Goal: Task Accomplishment & Management: Use online tool/utility

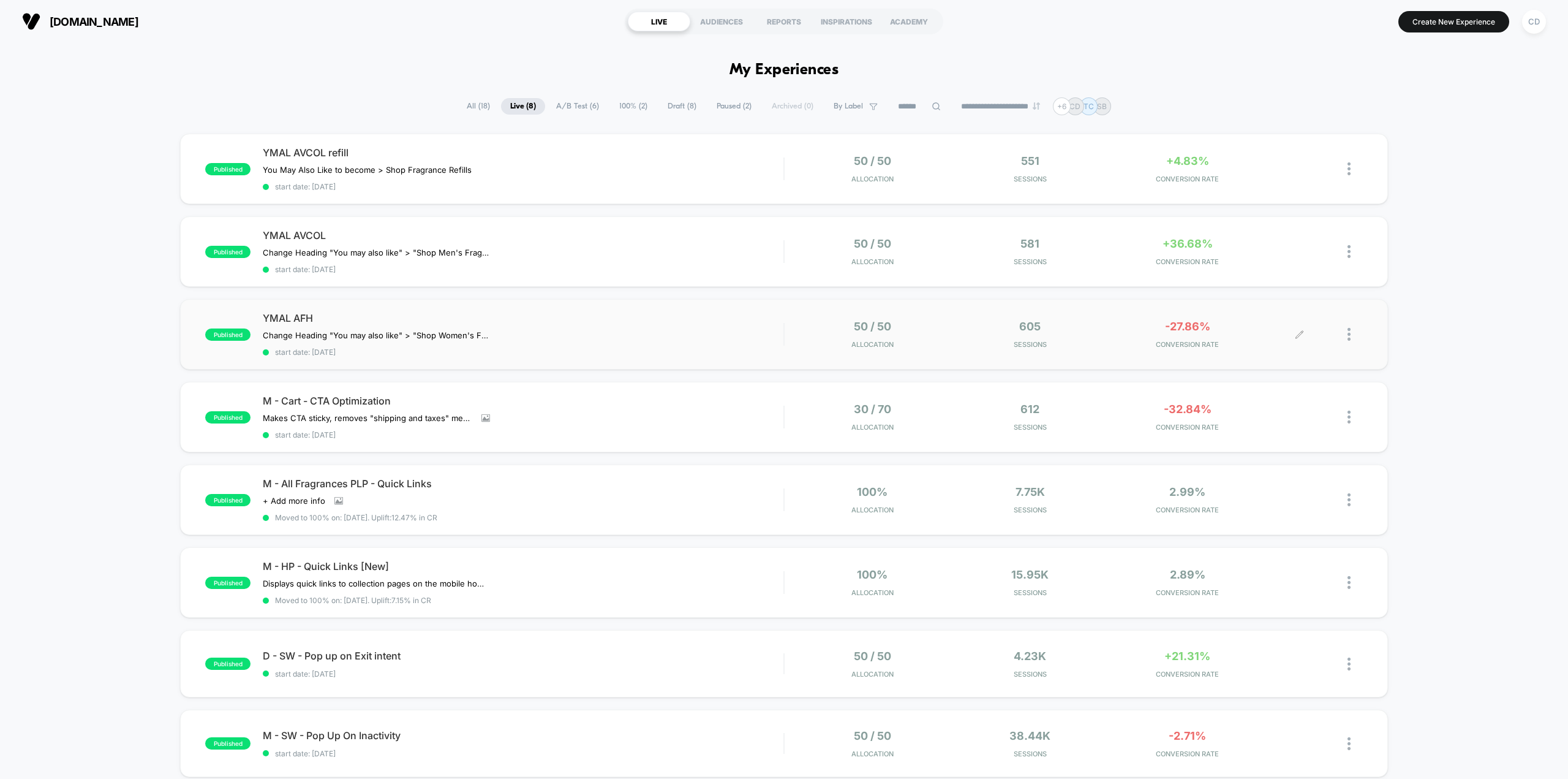
click at [1346, 335] on div at bounding box center [1330, 334] width 63 height 29
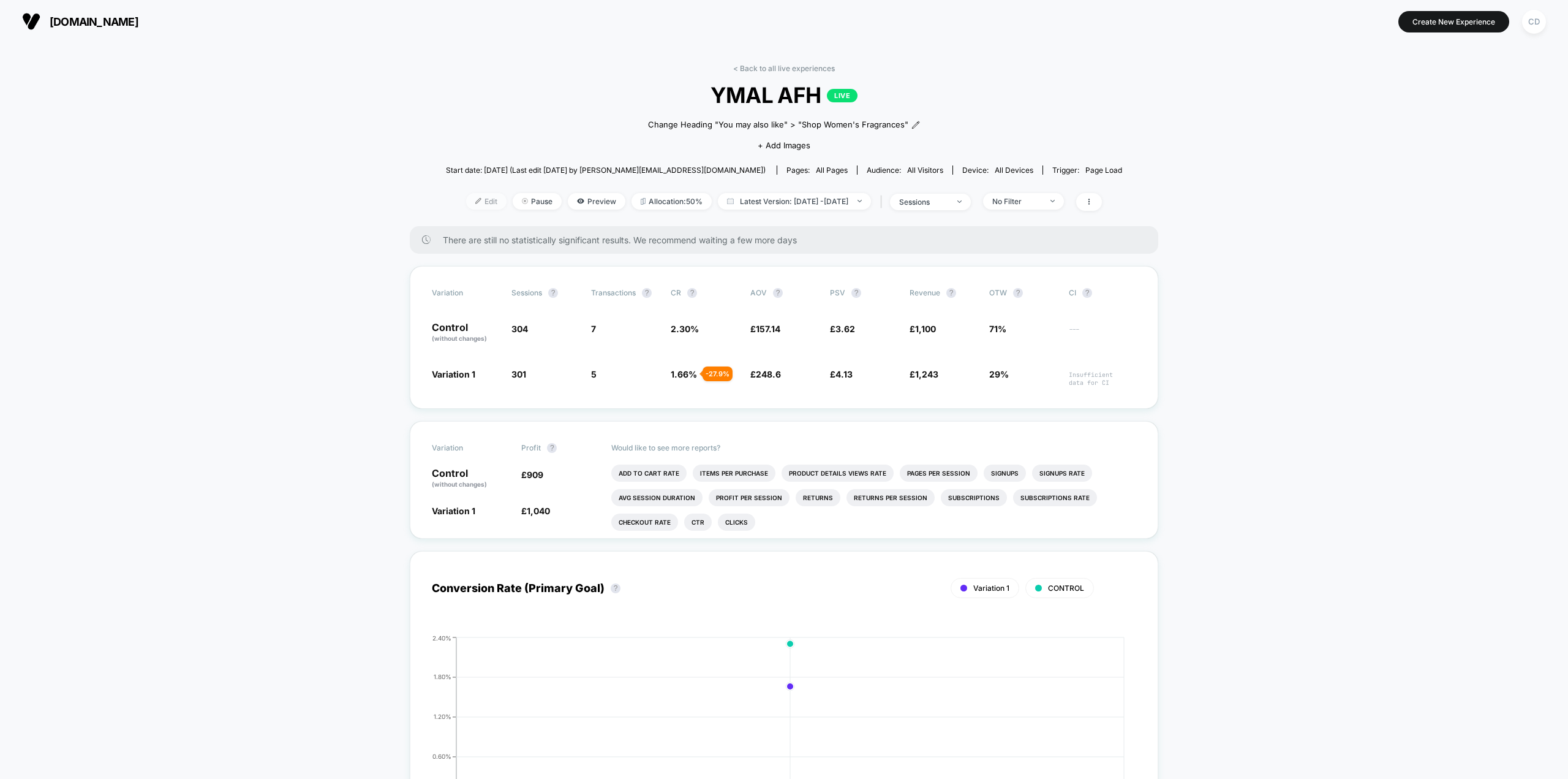
click at [475, 199] on img at bounding box center [478, 201] width 6 height 6
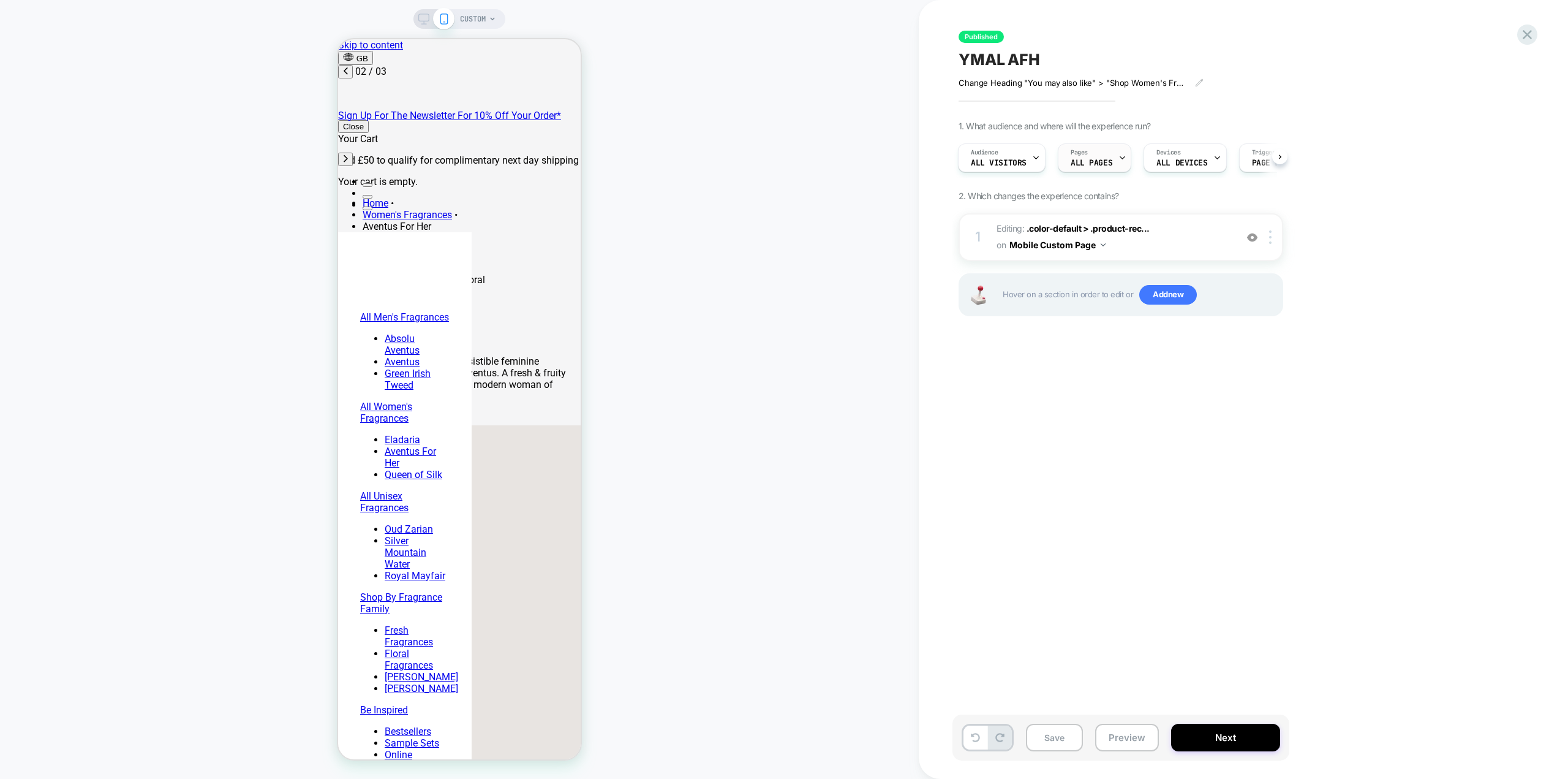
click at [1120, 158] on icon at bounding box center [1122, 157] width 4 height 3
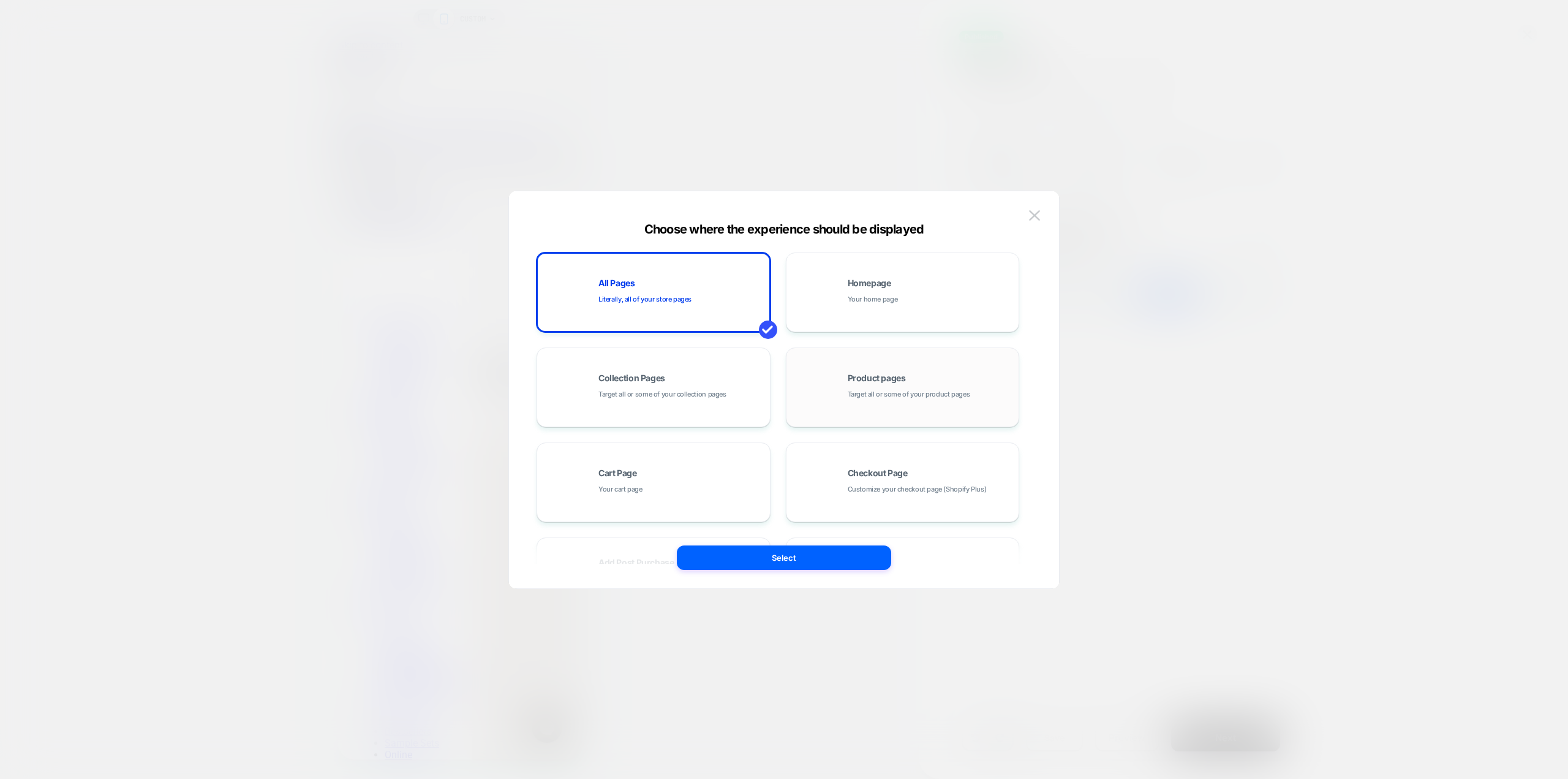
click at [930, 384] on div "Product pages Target all or some of your product pages" at bounding box center [930, 386] width 165 height 26
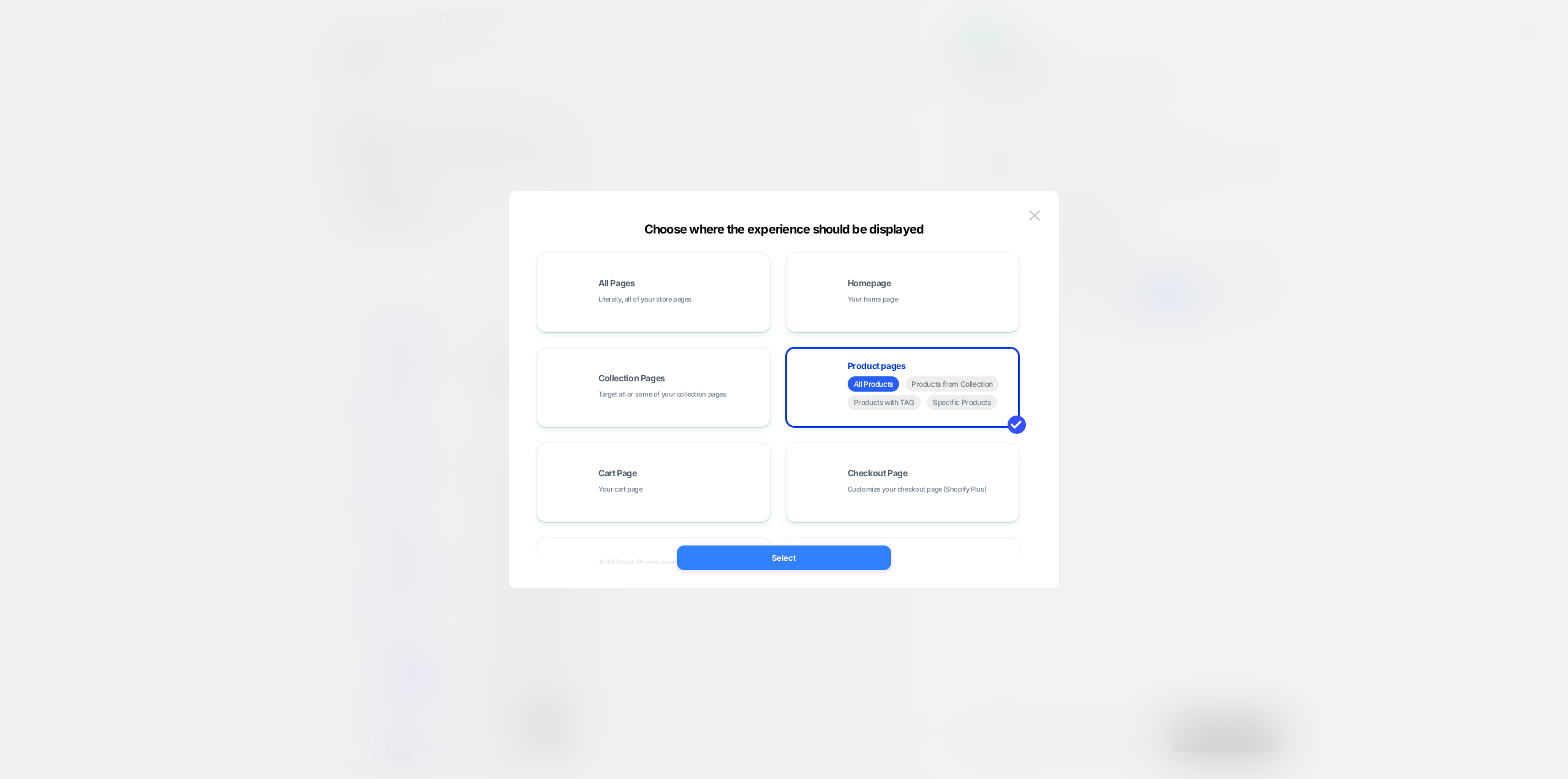
click at [835, 564] on button "Select" at bounding box center [784, 558] width 214 height 24
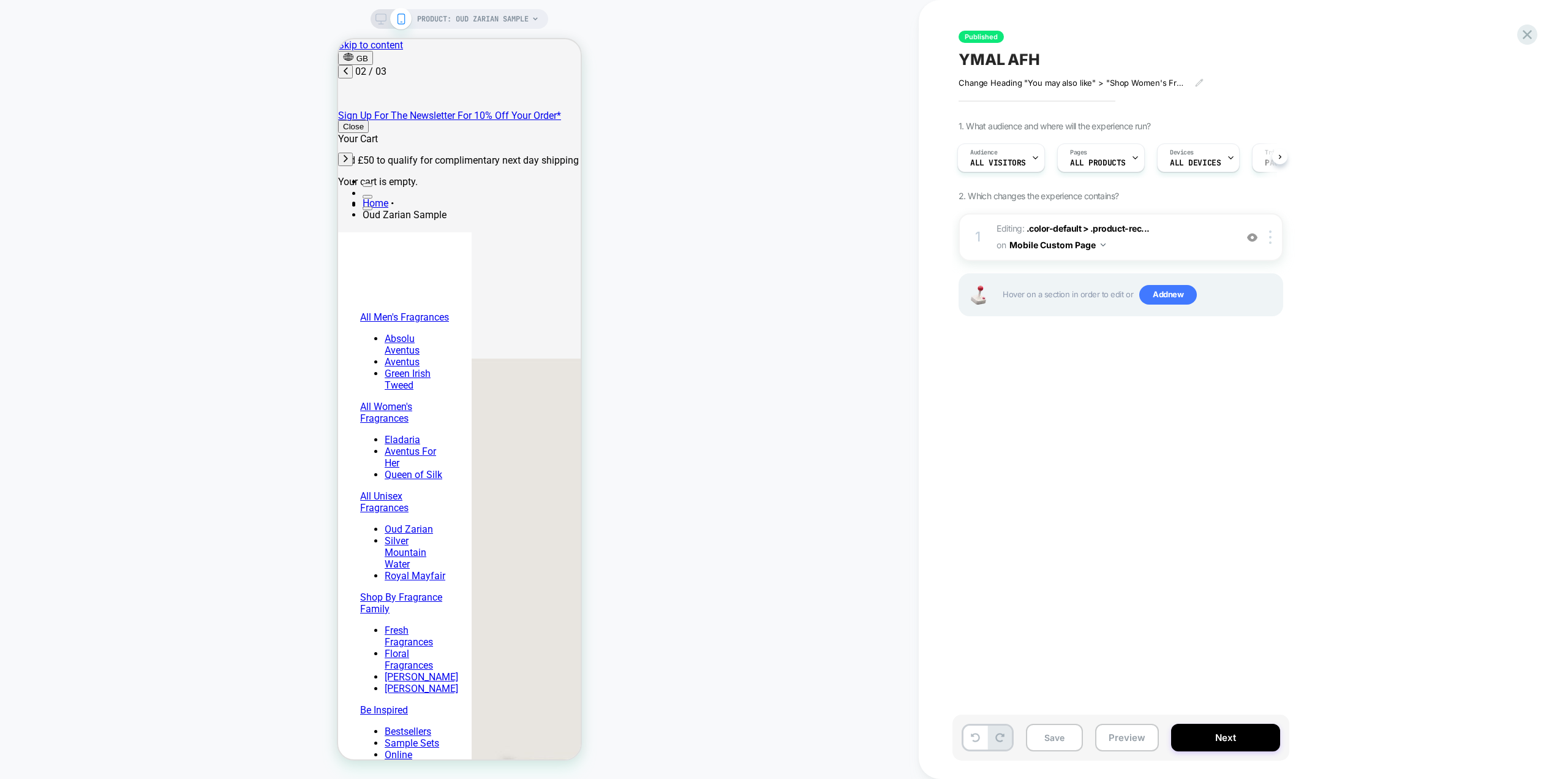
scroll to position [0, 194]
click at [1117, 157] on div "Pages ALL PRODUCTS" at bounding box center [1098, 158] width 80 height 28
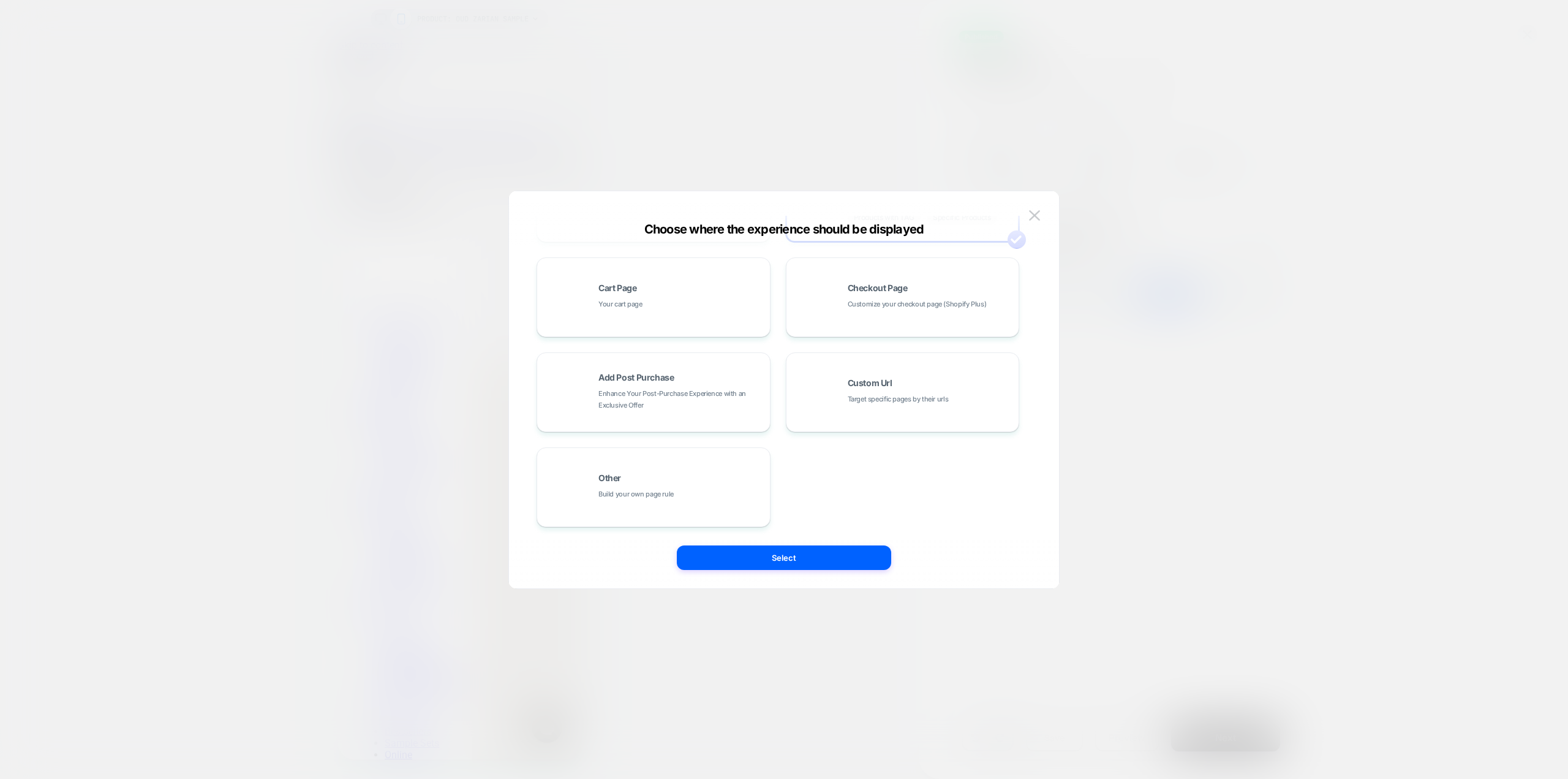
scroll to position [0, 0]
click at [1032, 217] on img at bounding box center [1034, 215] width 11 height 10
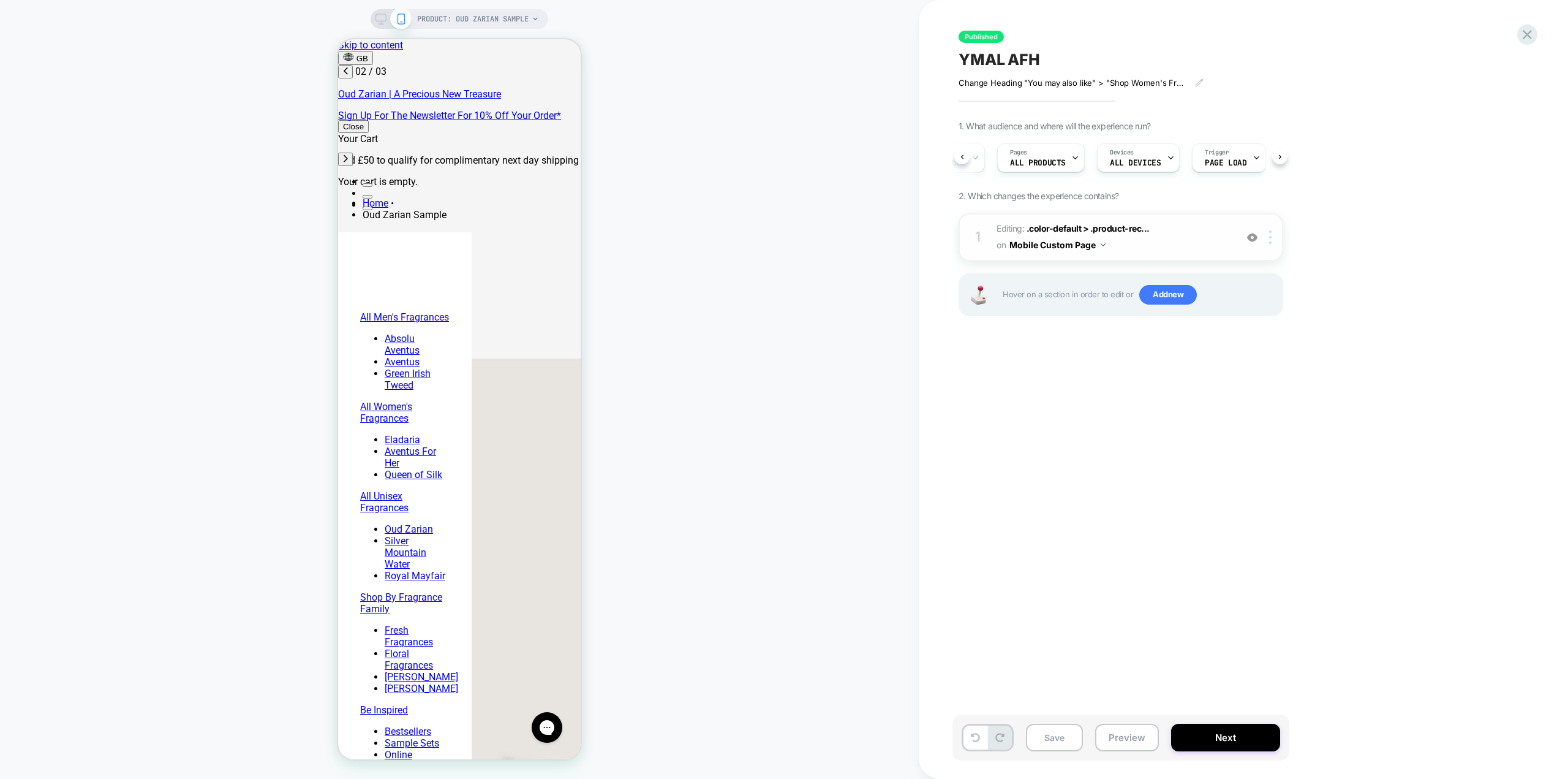
click at [1173, 244] on span "Editing : .color-default > .product-rec... .color-default > .product-recommenda…" at bounding box center [1113, 237] width 233 height 33
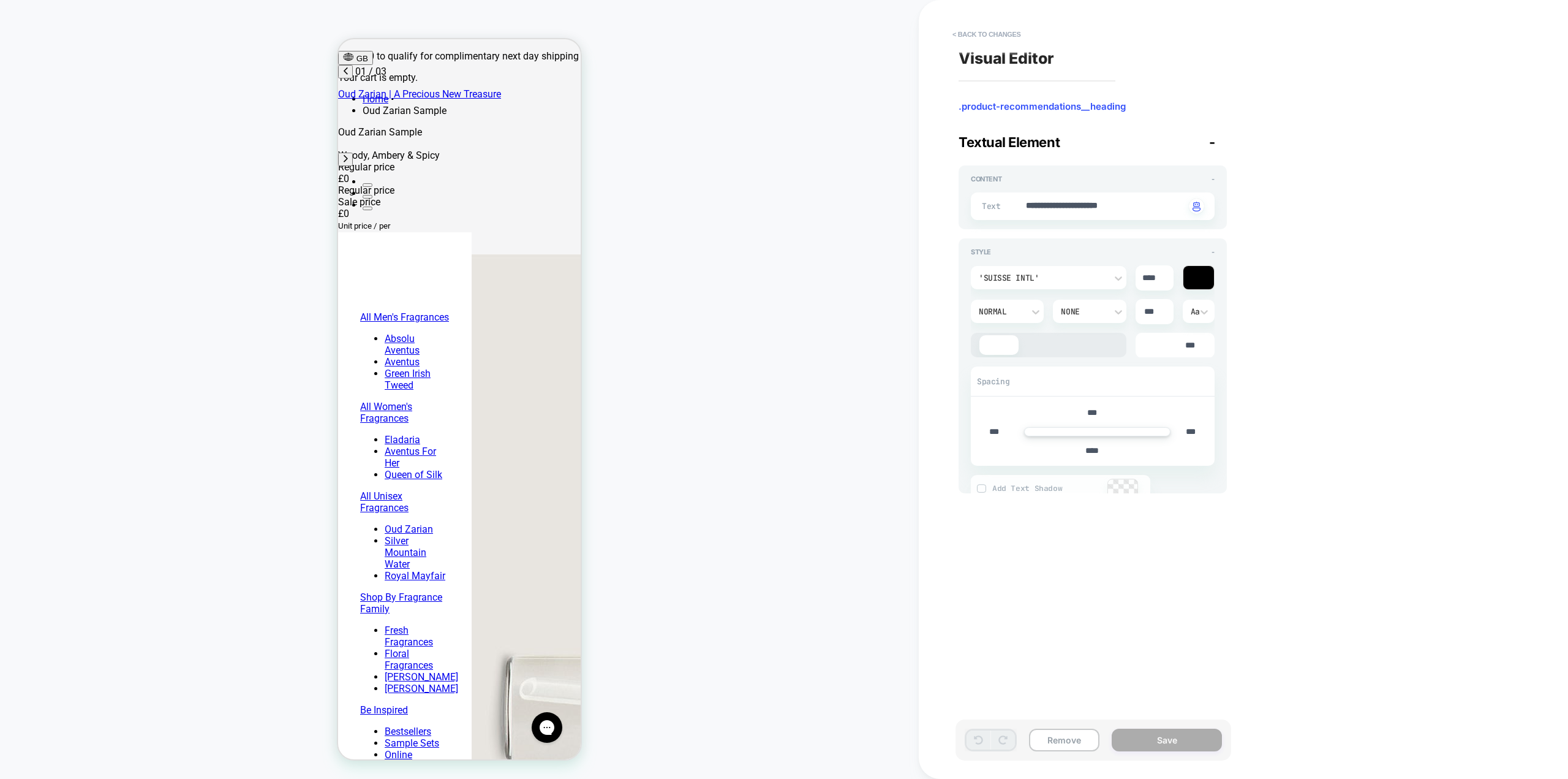
scroll to position [131, 0]
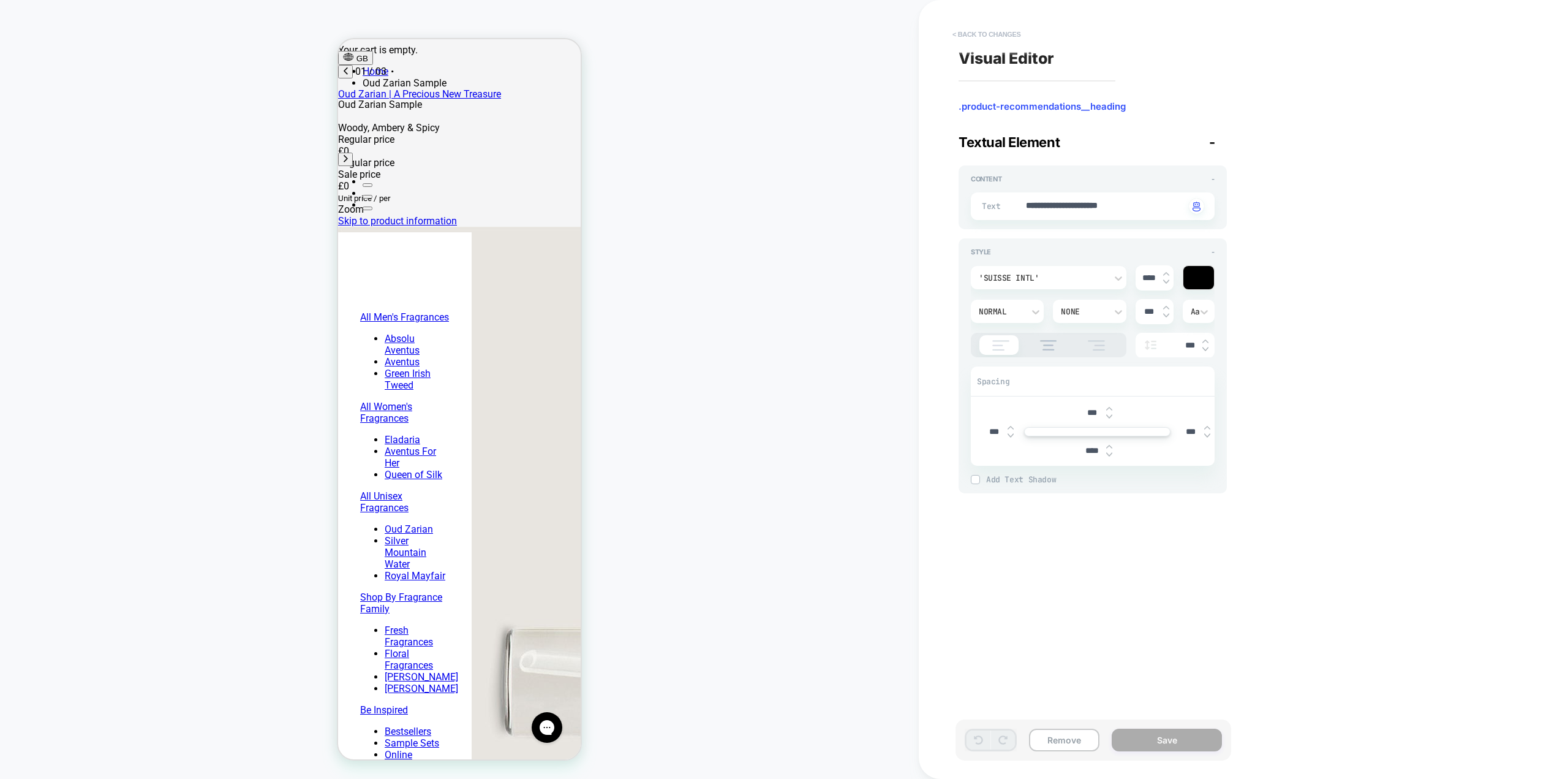
click at [971, 36] on button "< Back to changes" at bounding box center [987, 34] width 81 height 20
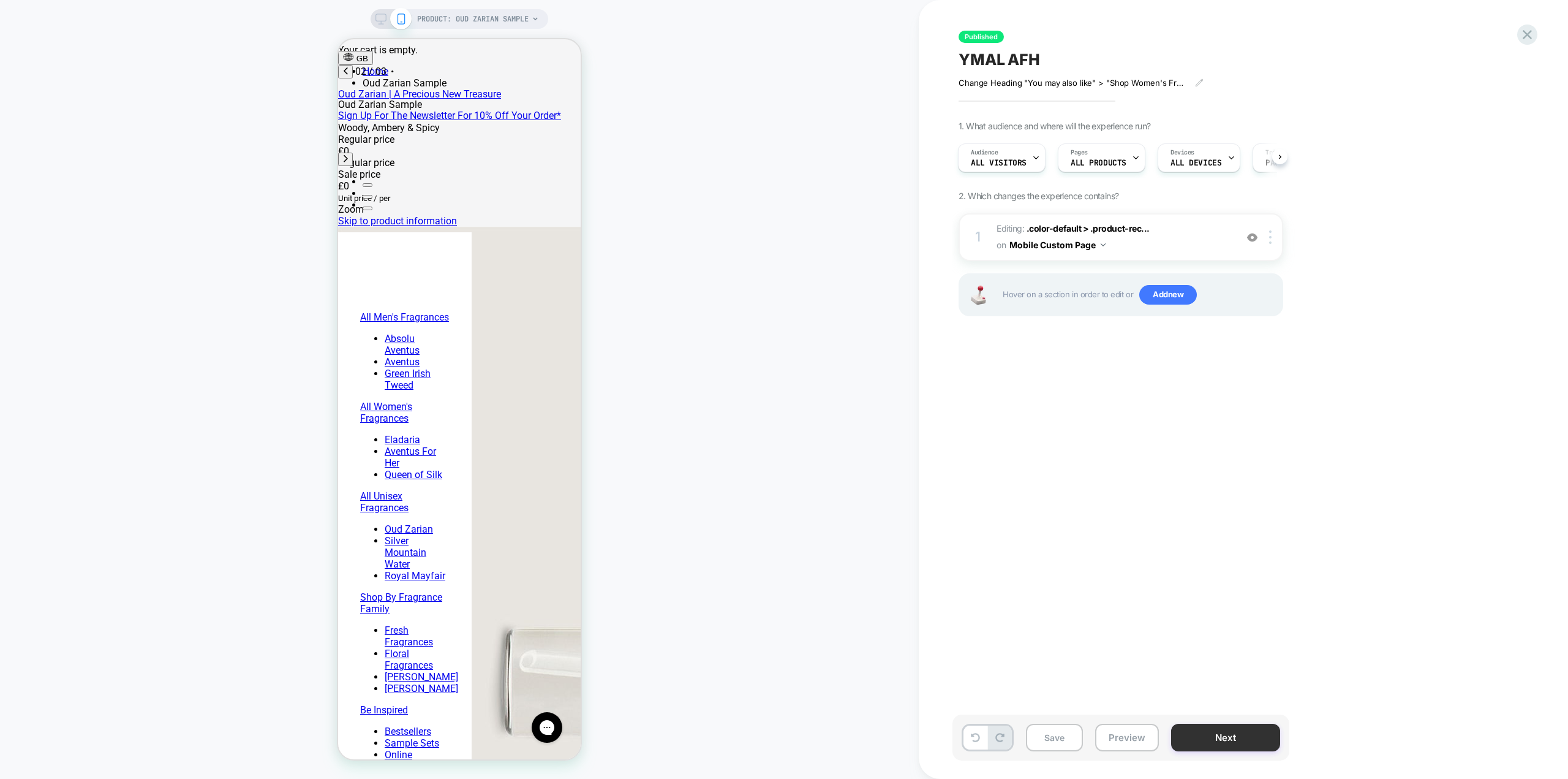
scroll to position [0, 194]
click at [1237, 736] on button "Next" at bounding box center [1226, 737] width 109 height 28
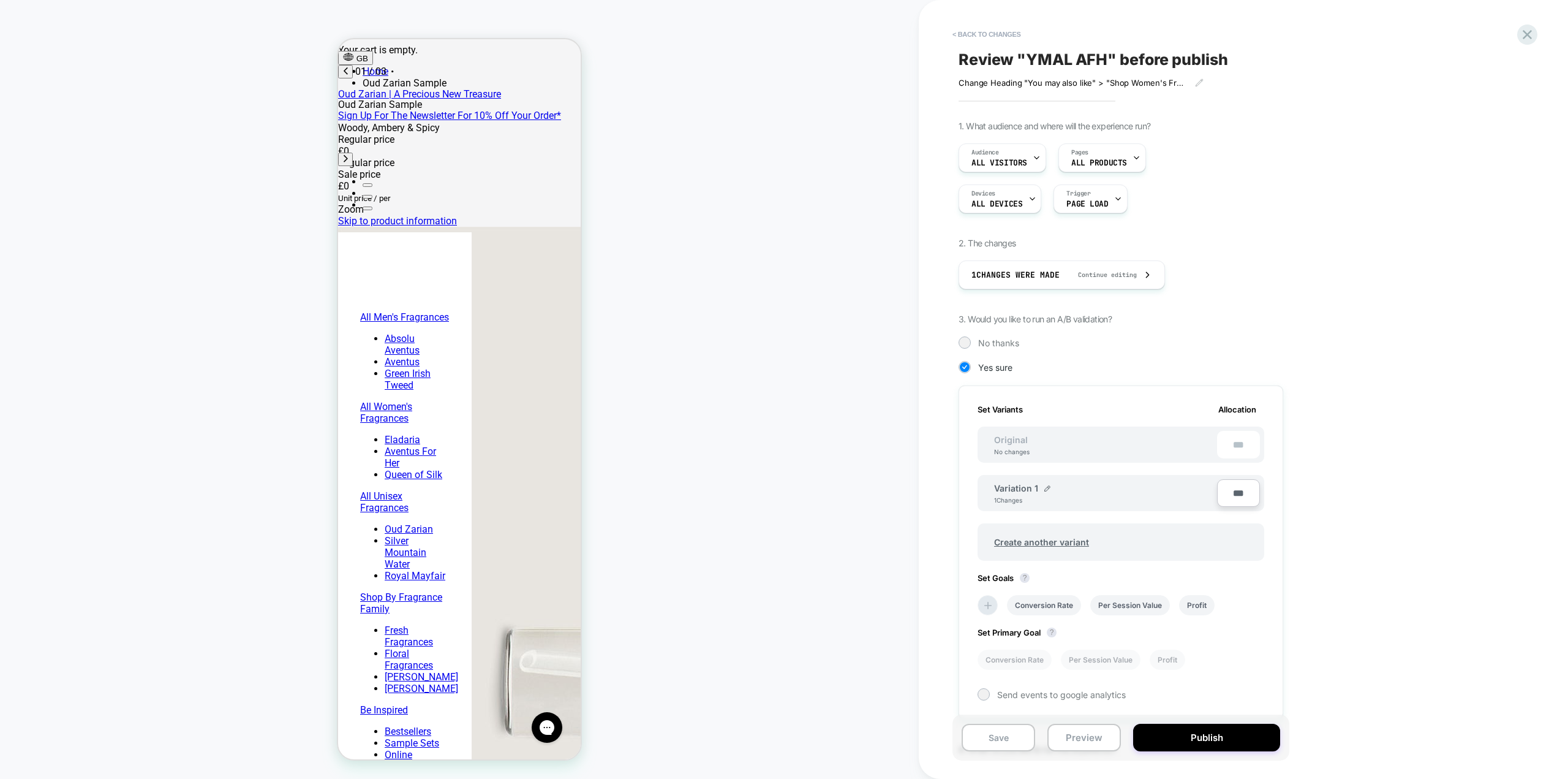
scroll to position [0, 0]
click at [998, 35] on button "< Back to changes" at bounding box center [987, 34] width 81 height 20
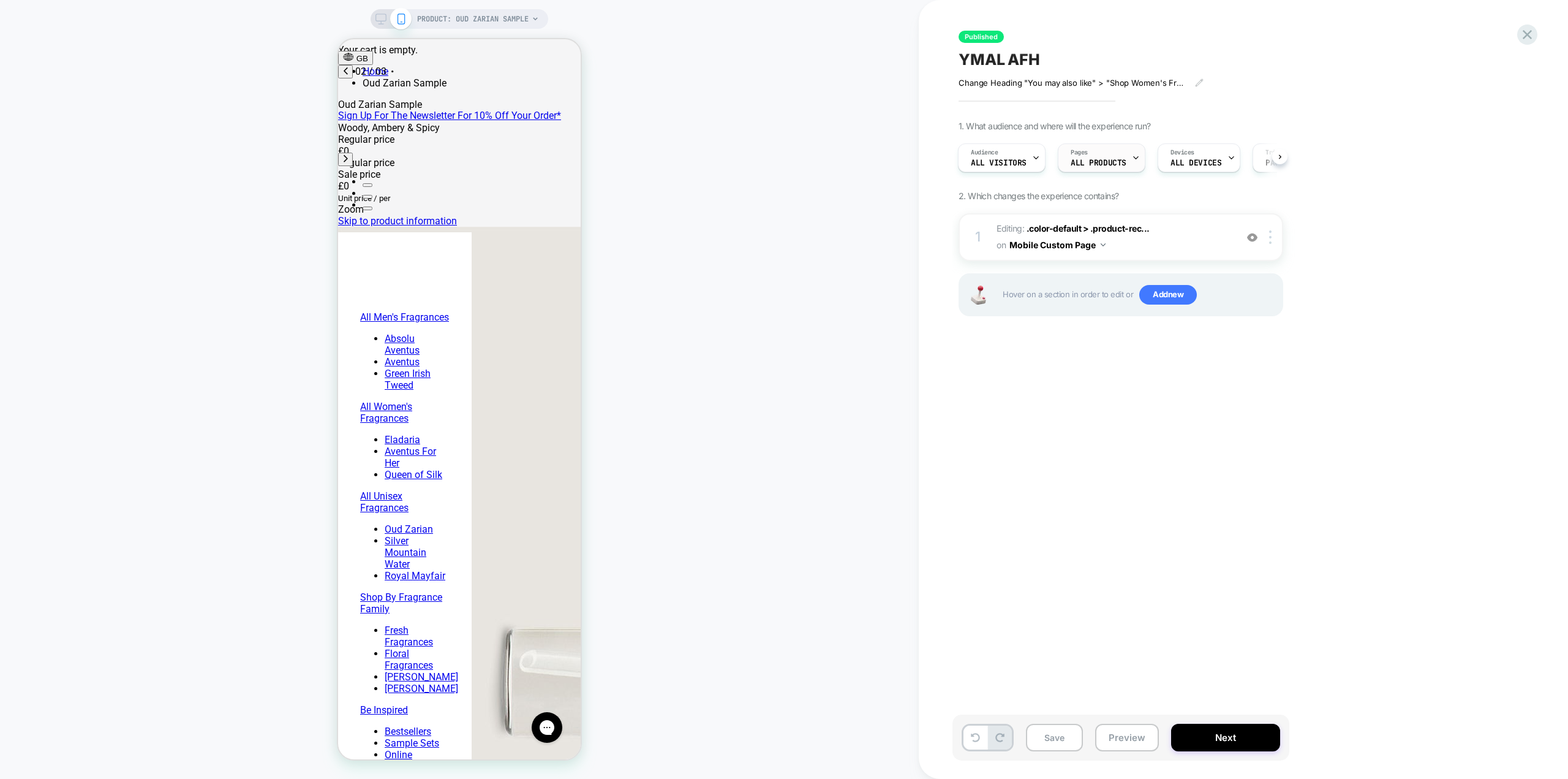
click at [1121, 156] on div "Pages ALL PRODUCTS" at bounding box center [1098, 158] width 80 height 28
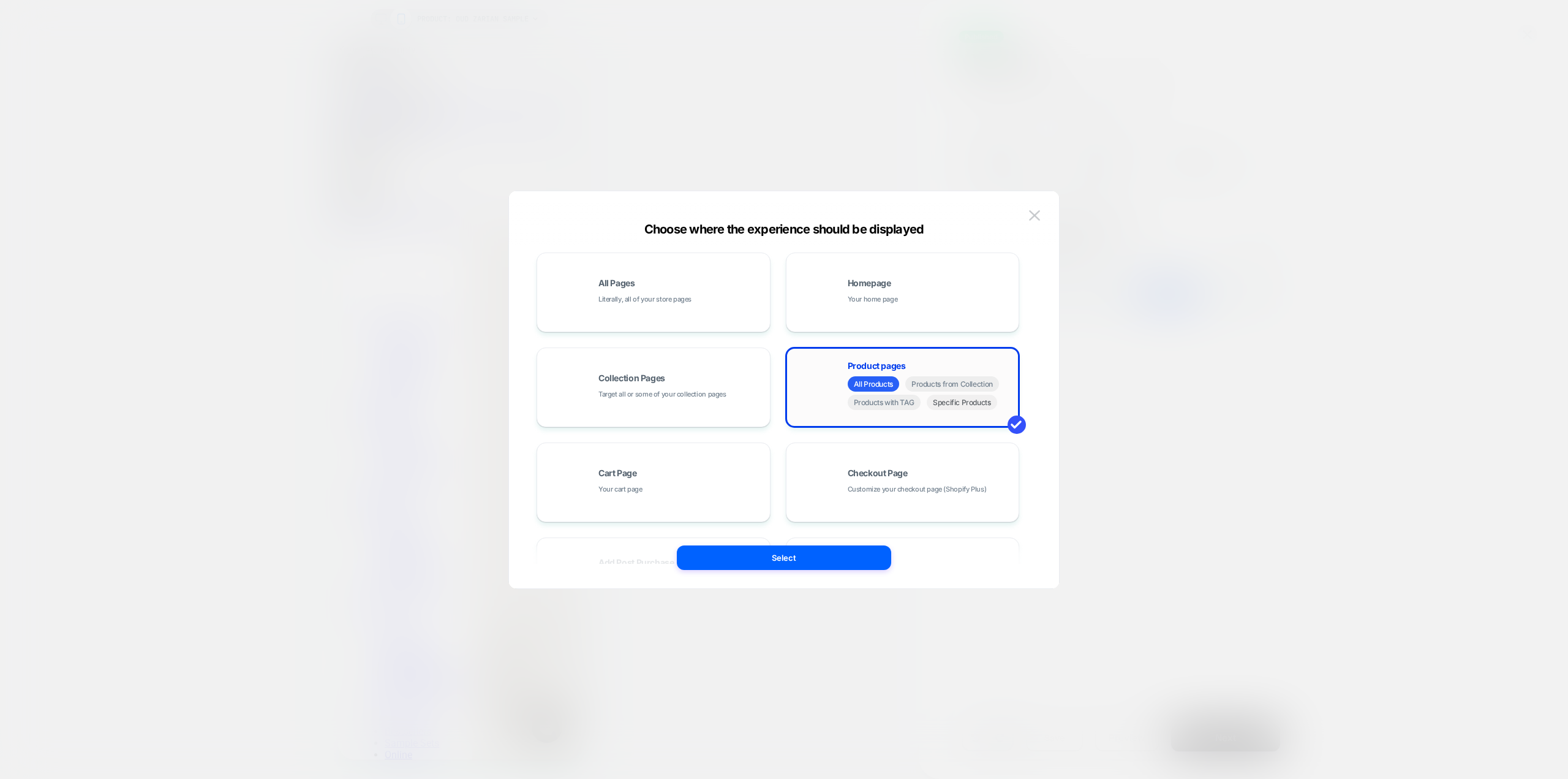
click at [973, 405] on span "Specific Products" at bounding box center [961, 402] width 70 height 16
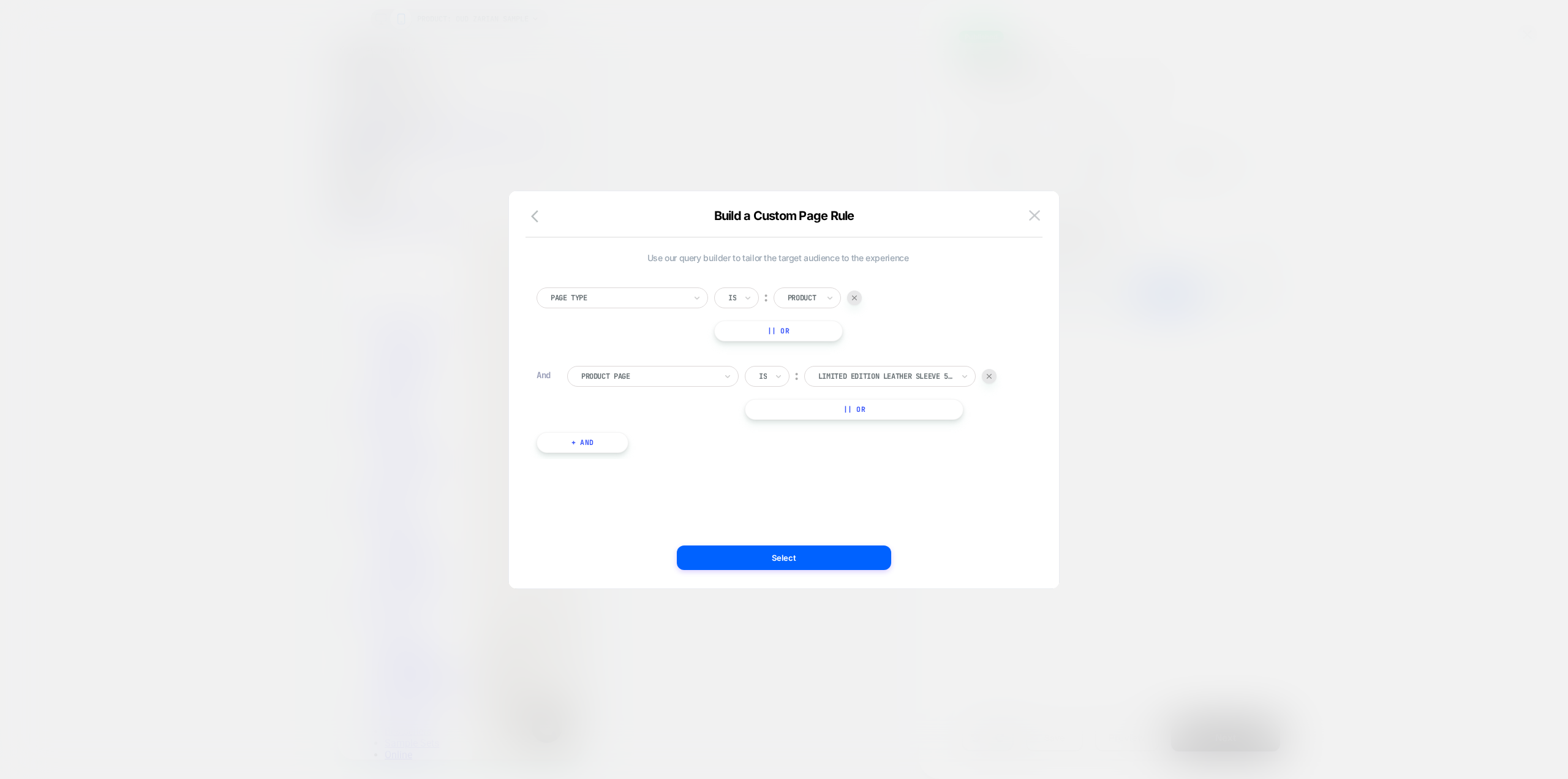
click at [637, 296] on div at bounding box center [618, 297] width 135 height 11
click at [600, 408] on div "Product Page" at bounding box center [628, 410] width 159 height 20
click at [860, 293] on div at bounding box center [855, 297] width 135 height 11
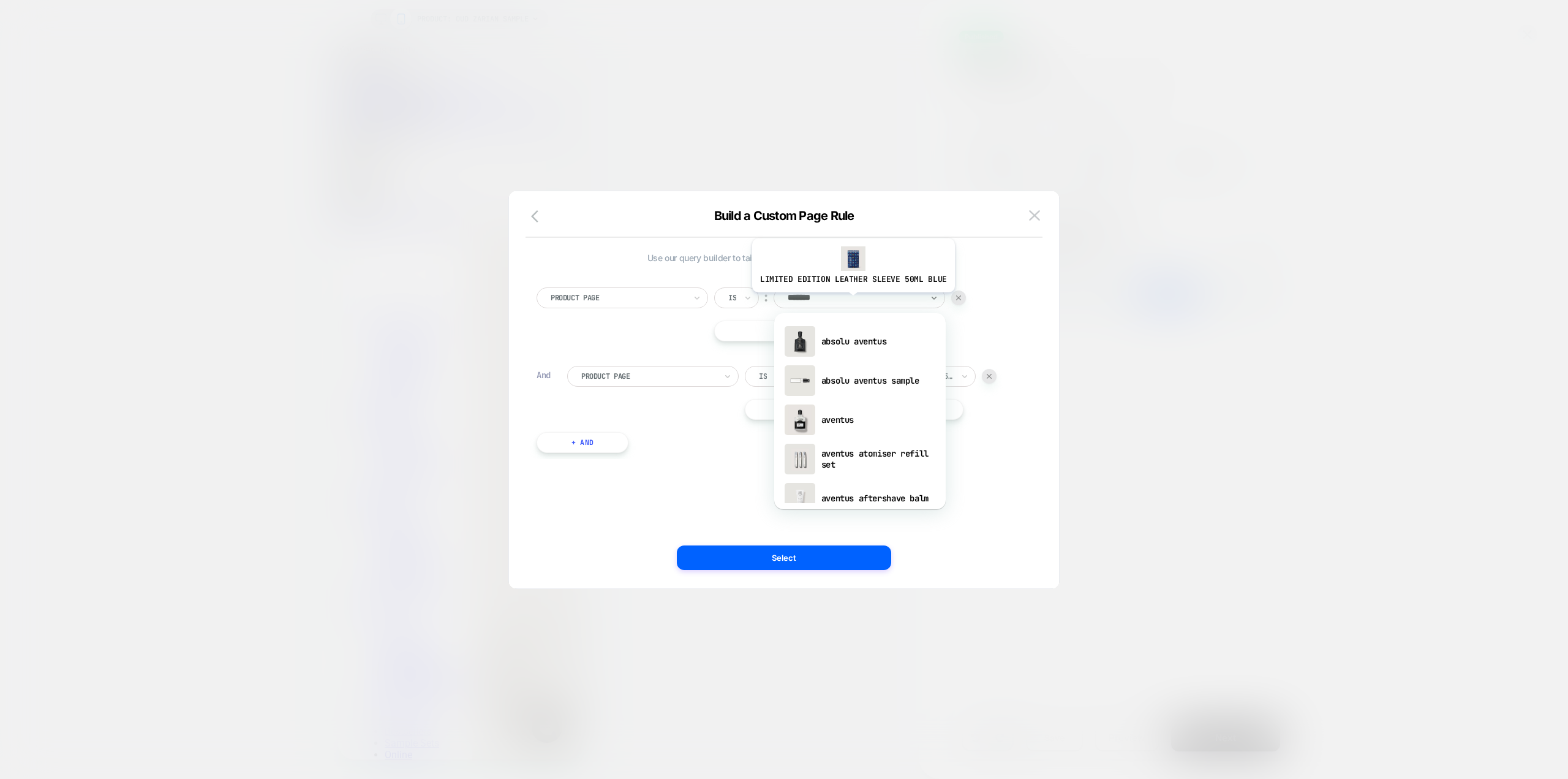
scroll to position [0, 194]
type input "**********"
click at [855, 337] on div "aventus for her" at bounding box center [860, 341] width 159 height 39
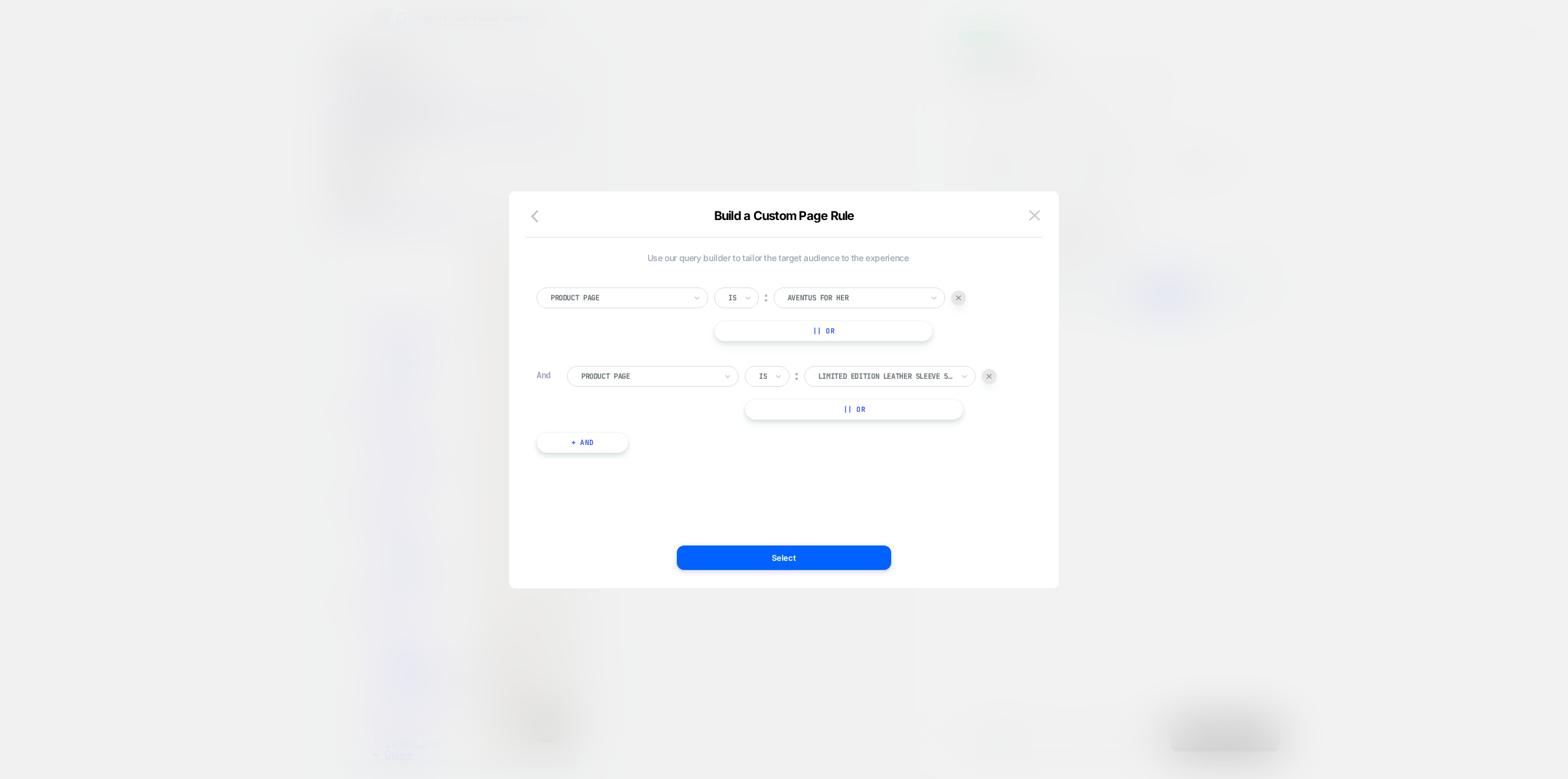
click at [993, 372] on div at bounding box center [989, 376] width 15 height 15
click at [800, 557] on button "Select" at bounding box center [784, 558] width 214 height 24
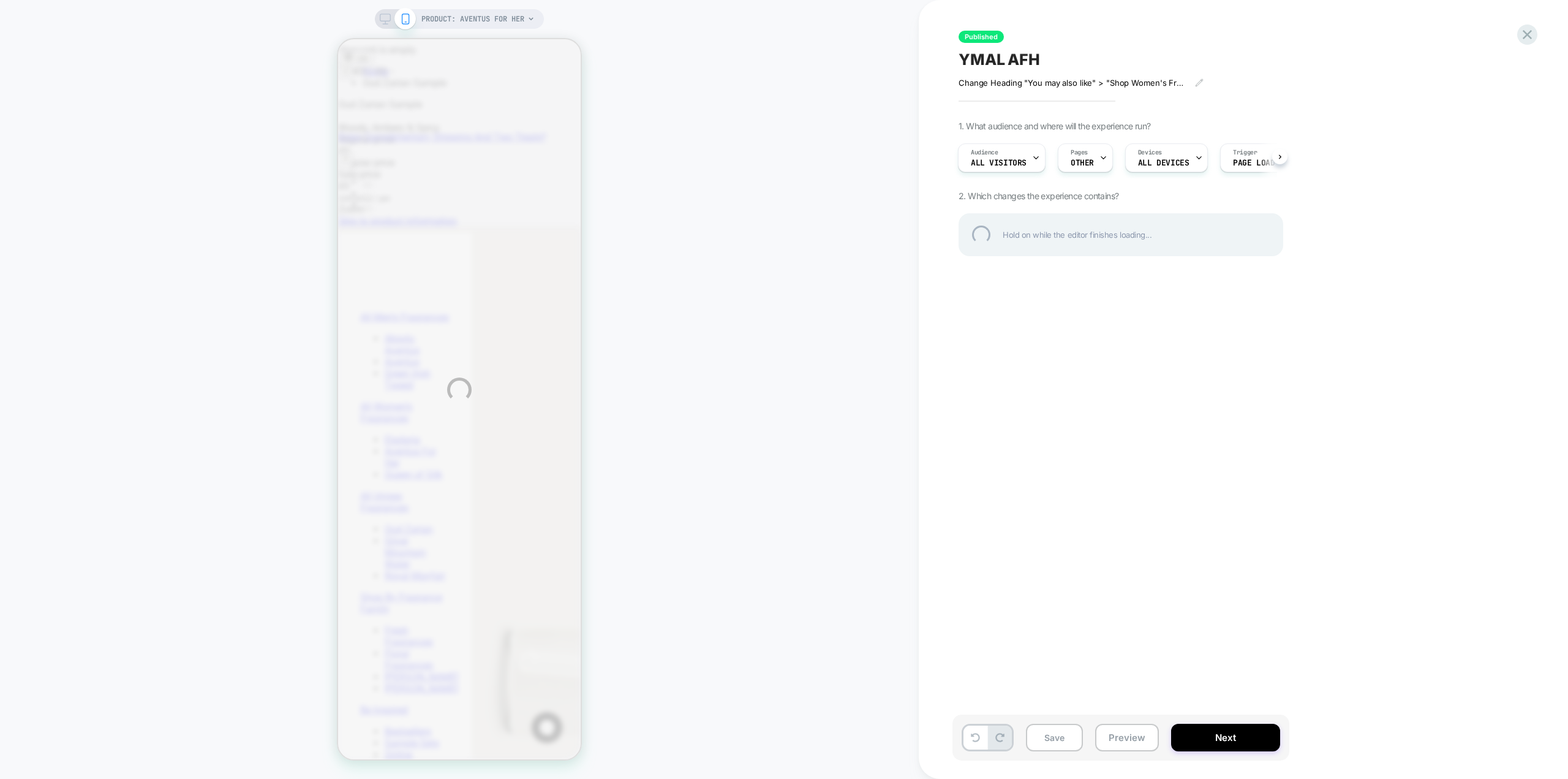
scroll to position [0, 156]
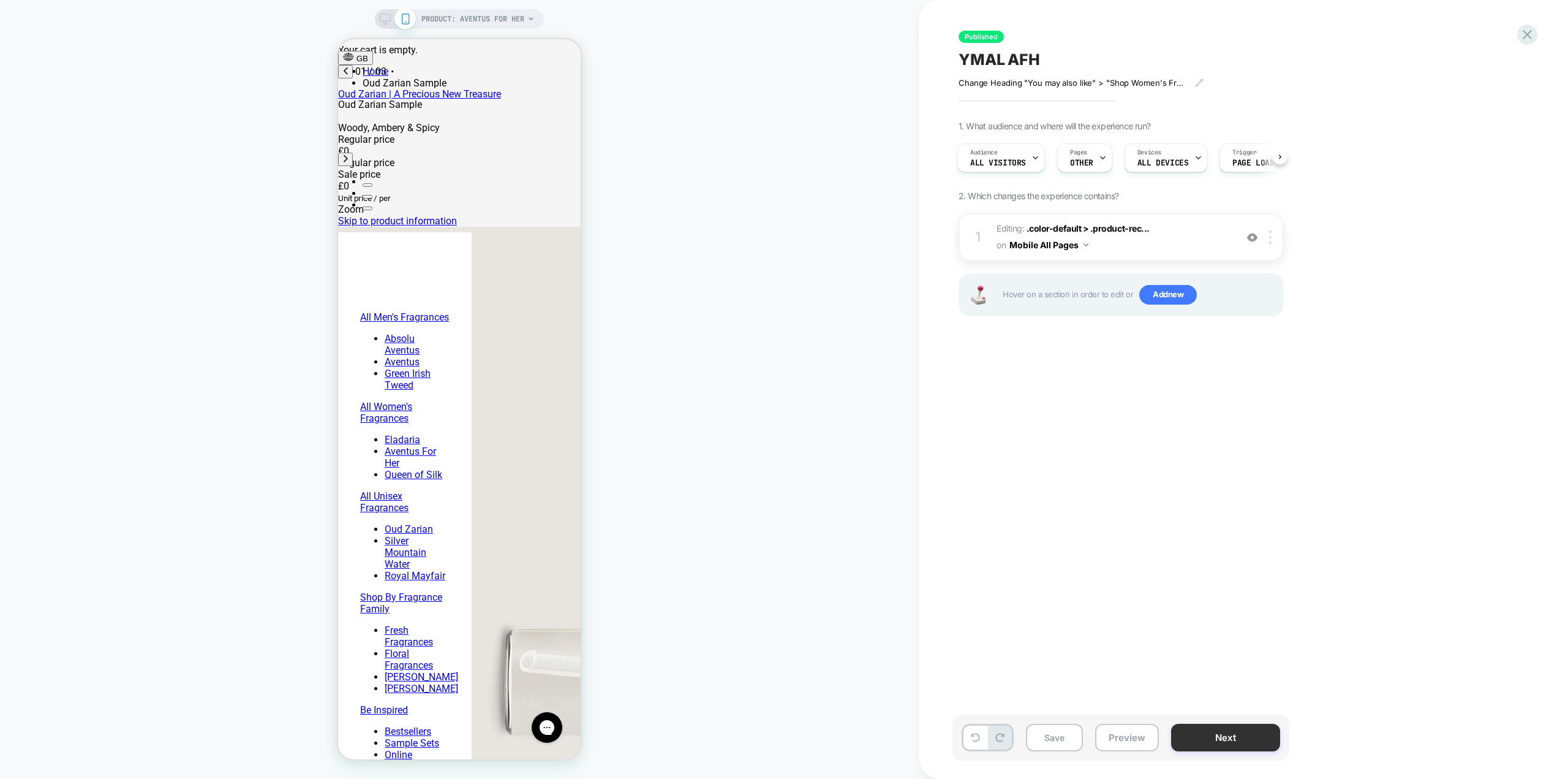
click at [1228, 733] on button "Next" at bounding box center [1226, 737] width 109 height 28
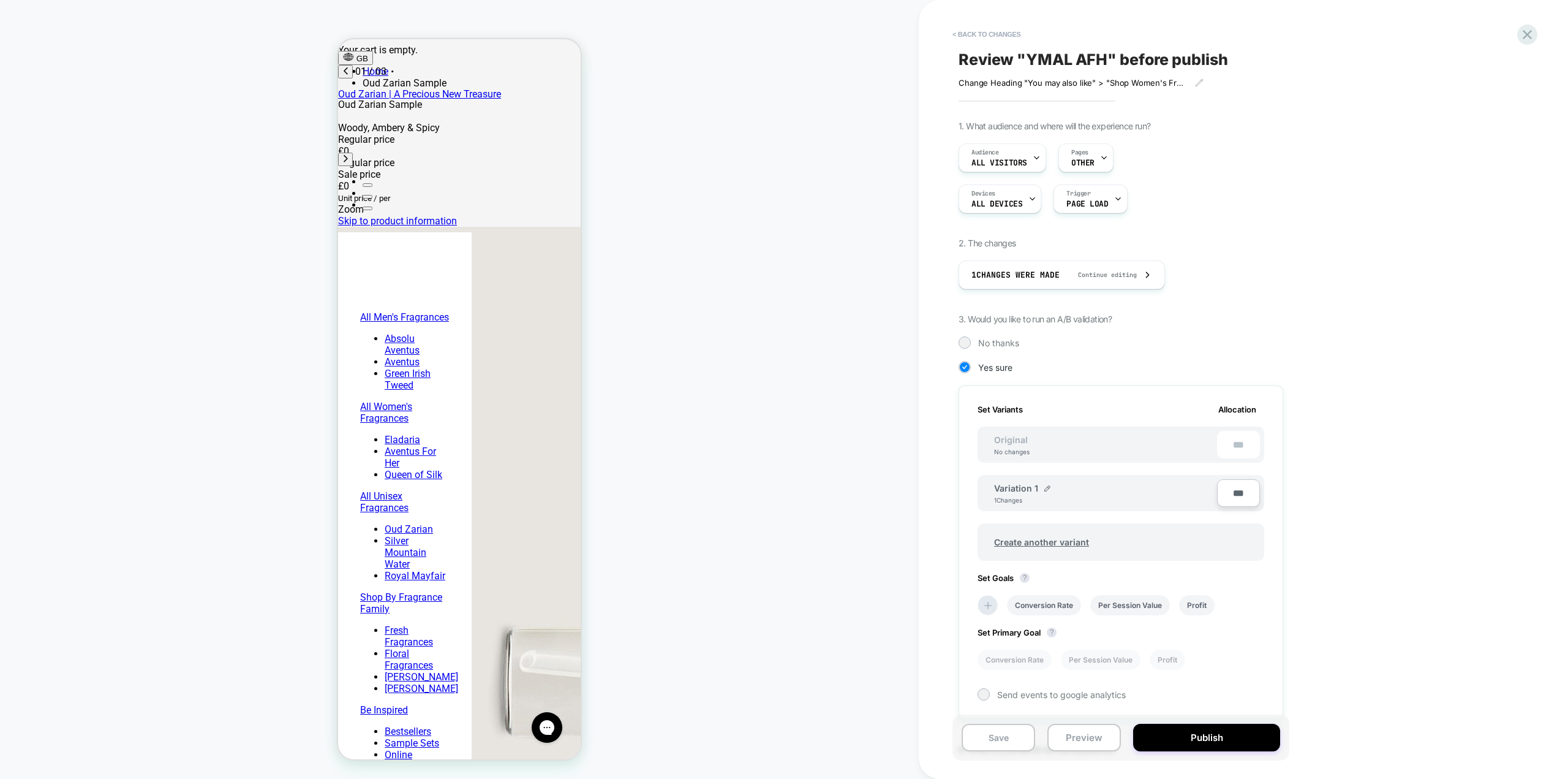
click at [1228, 733] on button "Publish" at bounding box center [1207, 737] width 147 height 28
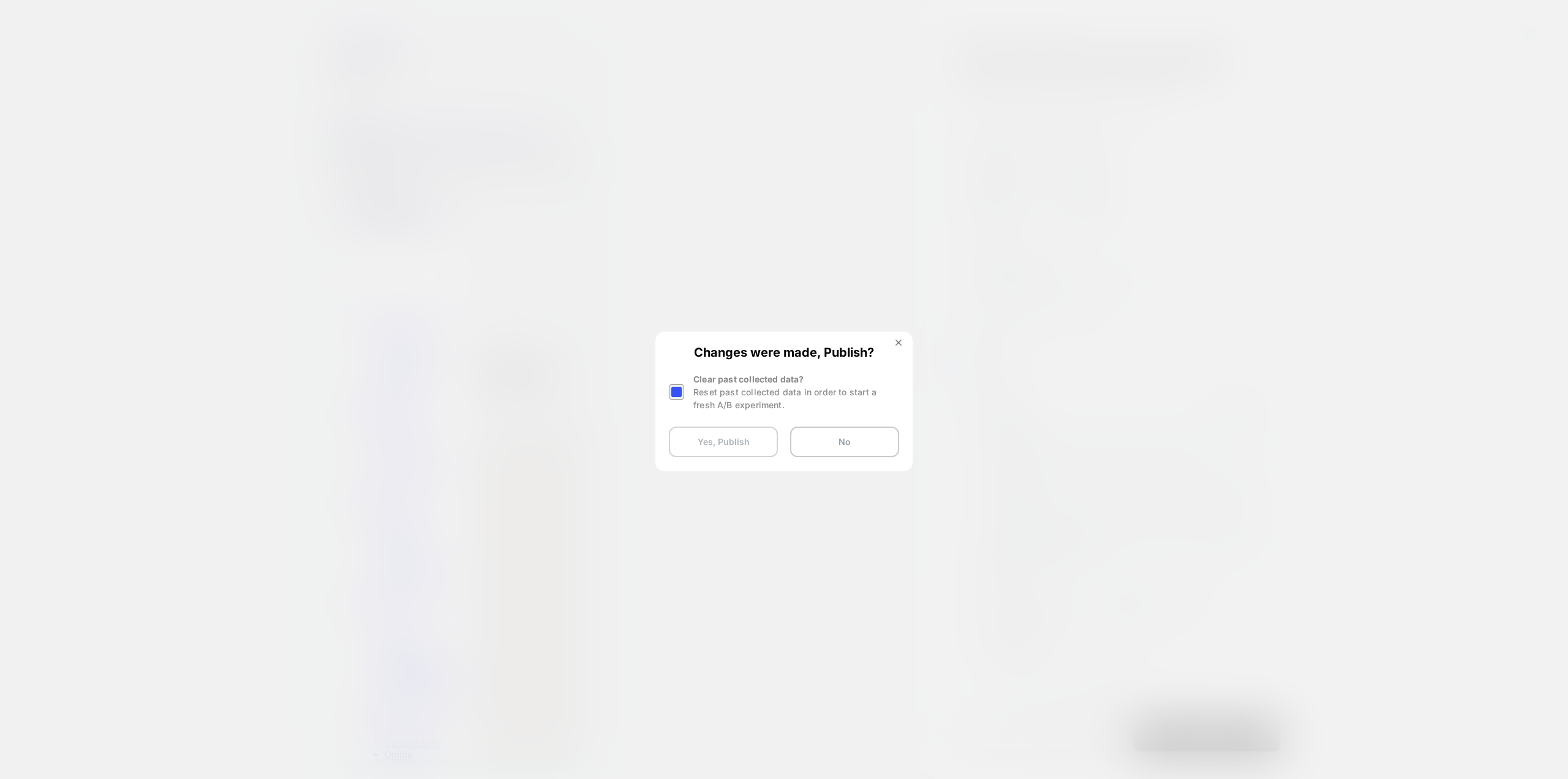
scroll to position [0, 0]
click at [741, 444] on button "Yes, Publish" at bounding box center [723, 441] width 109 height 30
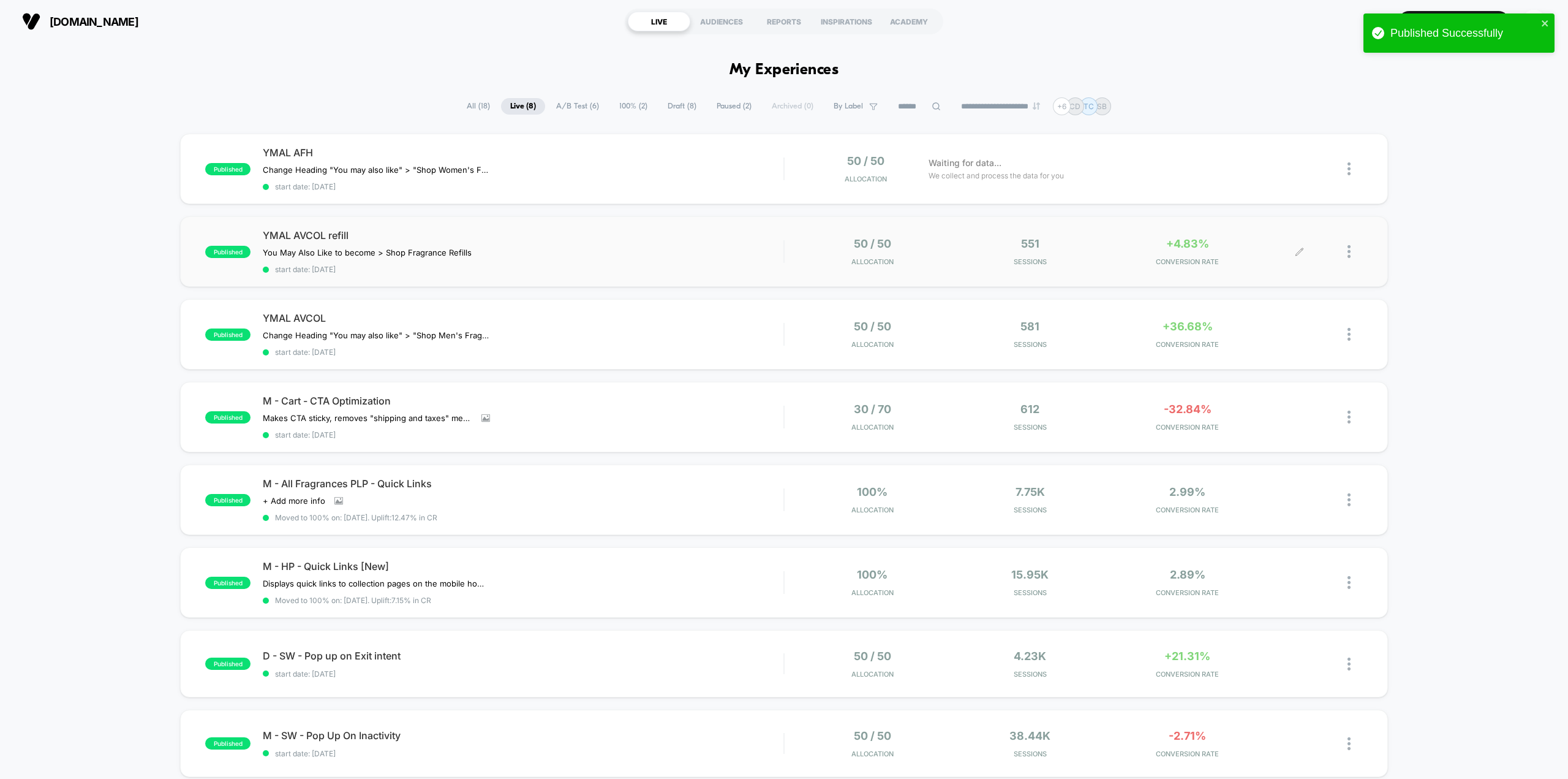
click at [1300, 250] on icon at bounding box center [1299, 252] width 10 height 10
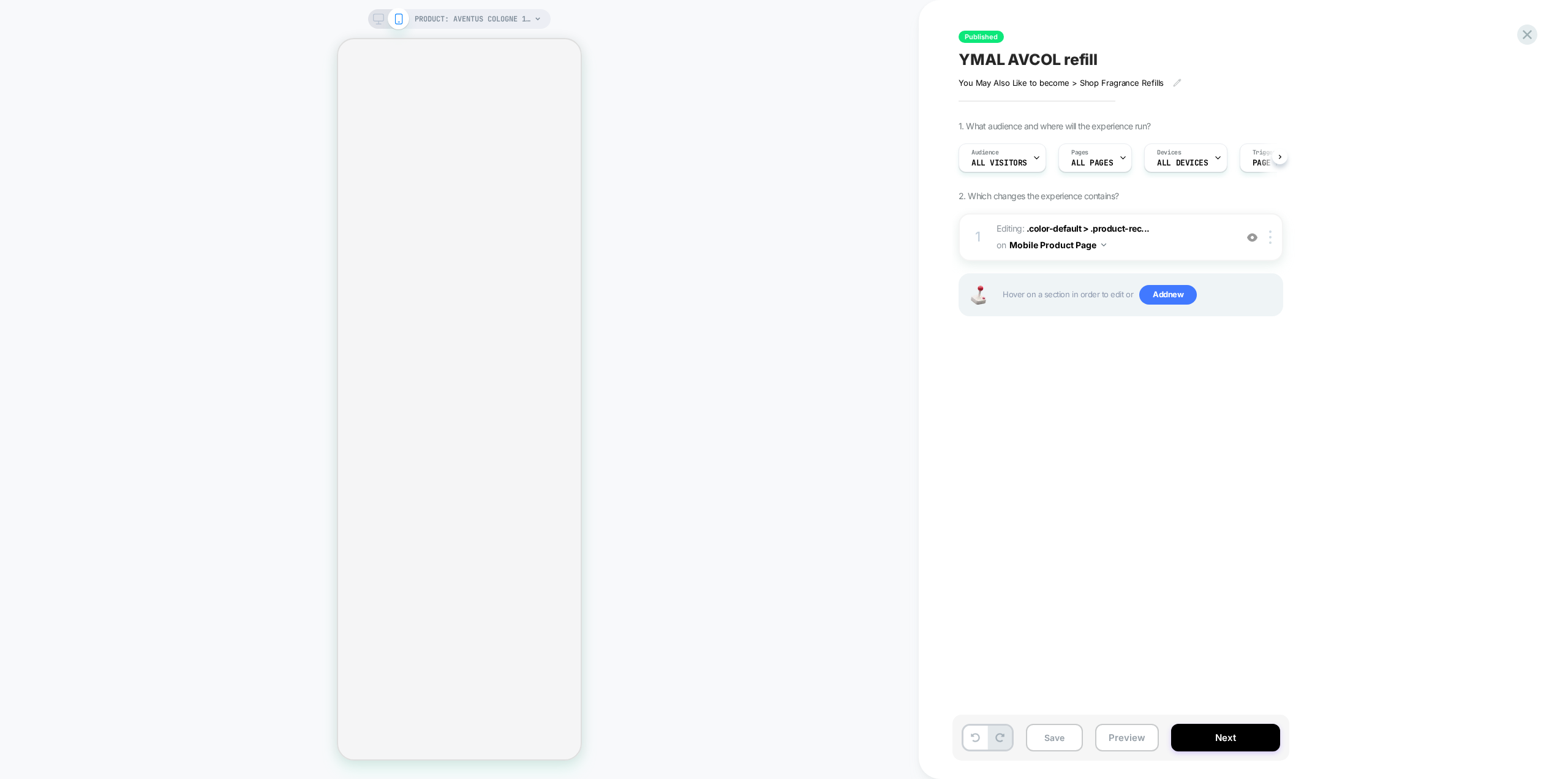
scroll to position [0, 1]
click at [1119, 158] on icon at bounding box center [1122, 157] width 8 height 8
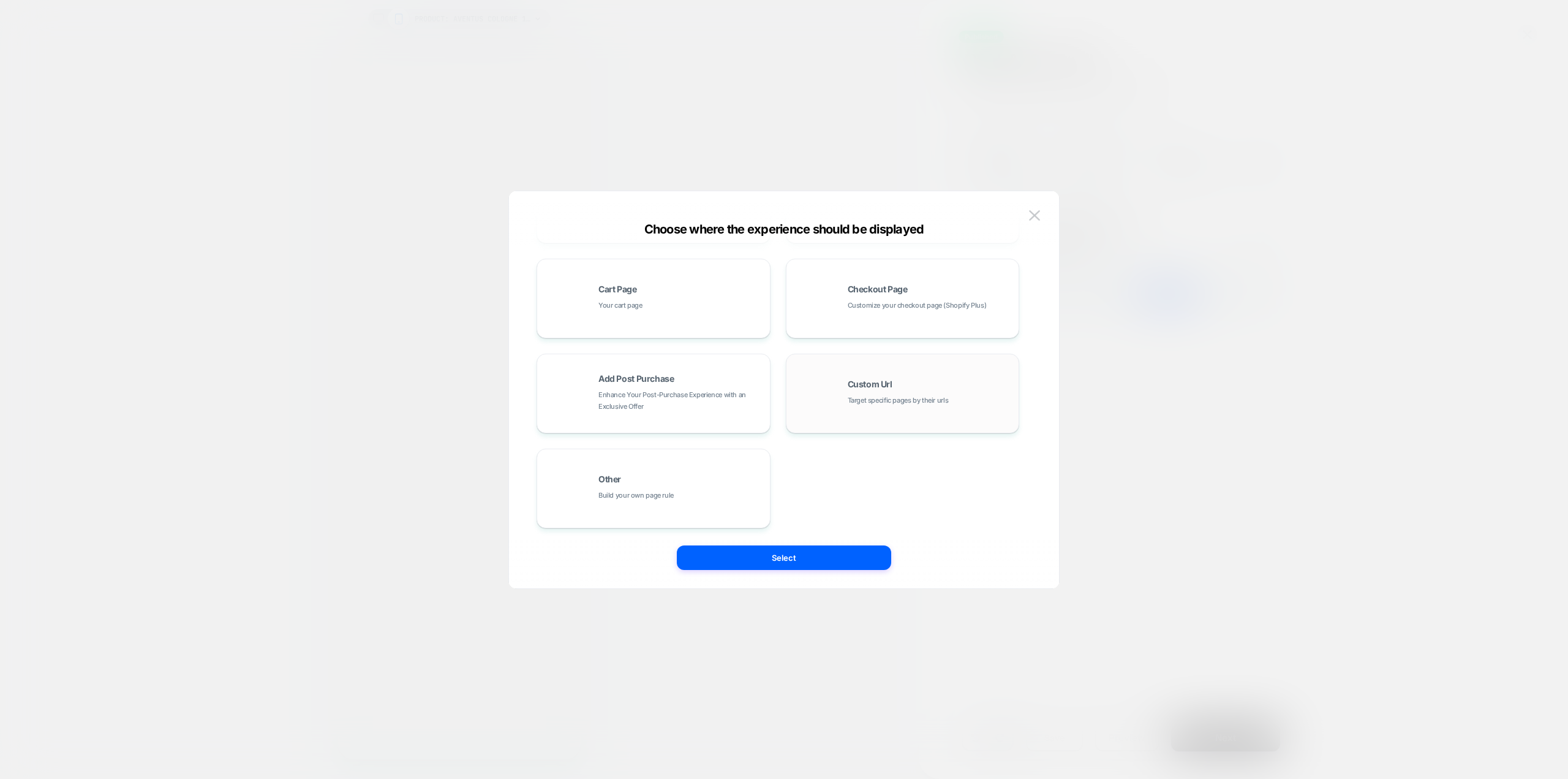
scroll to position [0, 0]
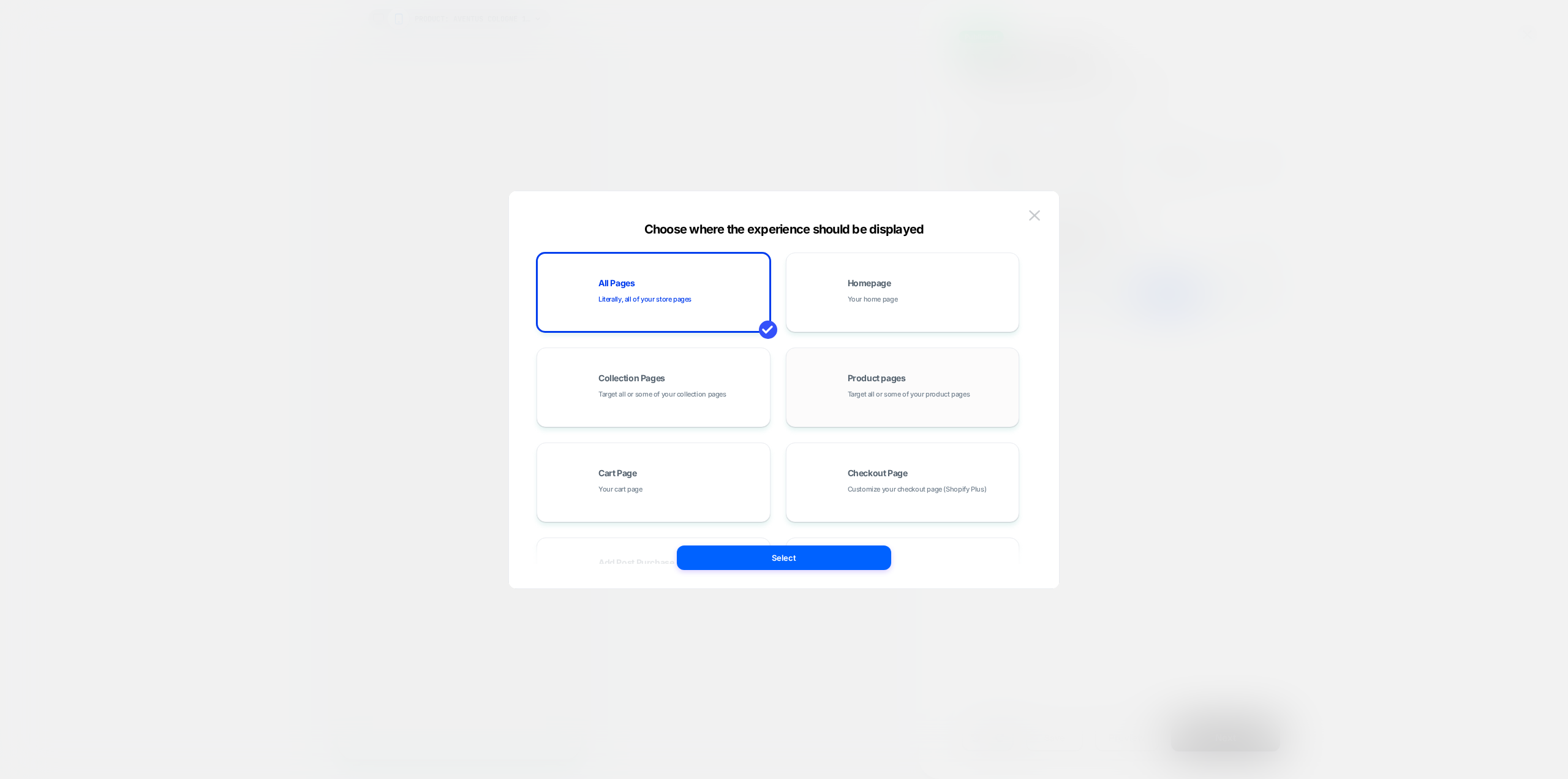
click at [923, 377] on div "Product pages Target all or some of your product pages" at bounding box center [930, 386] width 165 height 26
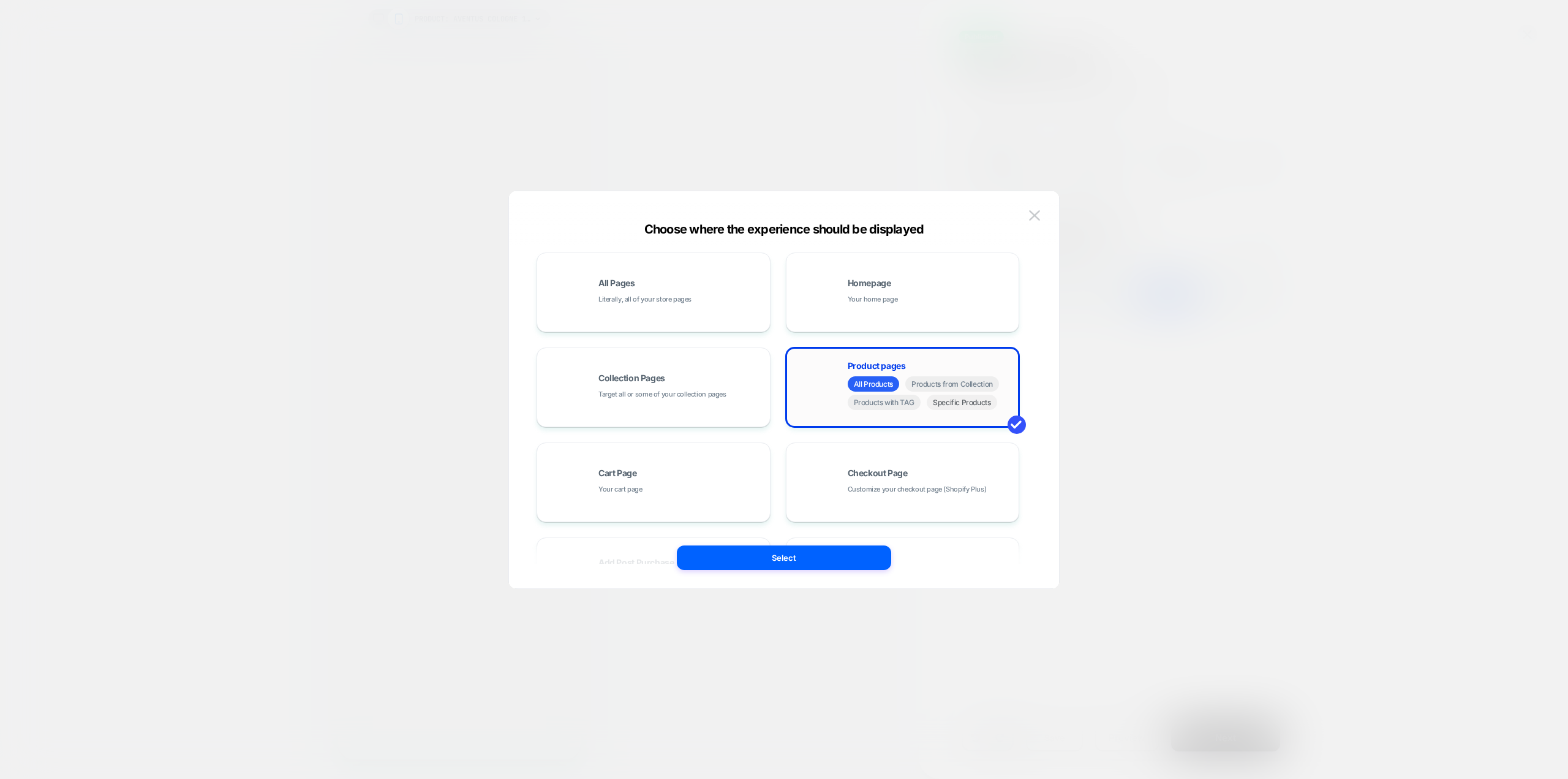
click at [970, 405] on span "Specific Products" at bounding box center [961, 402] width 70 height 16
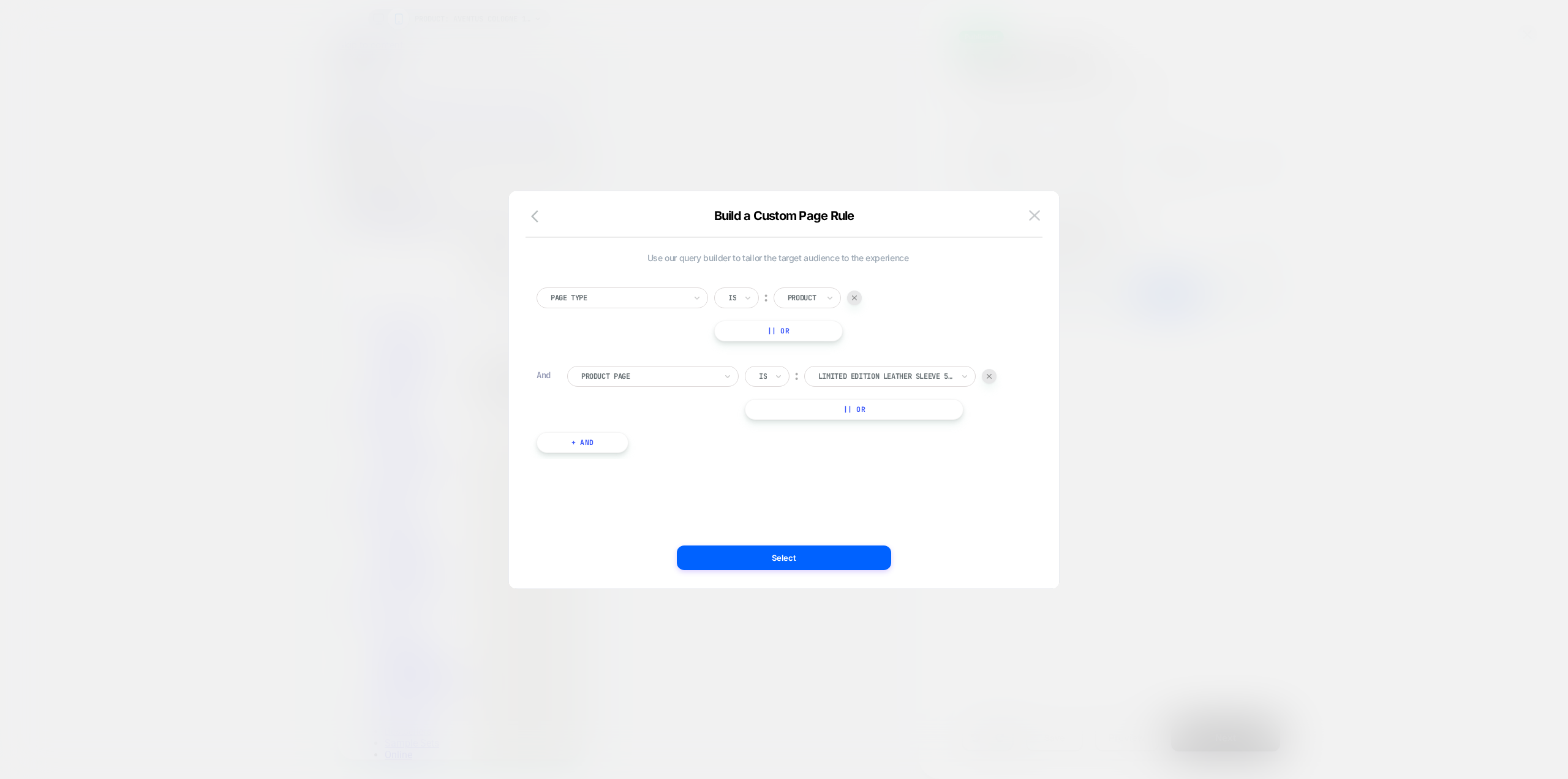
scroll to position [0, 194]
click at [991, 379] on div at bounding box center [989, 376] width 15 height 15
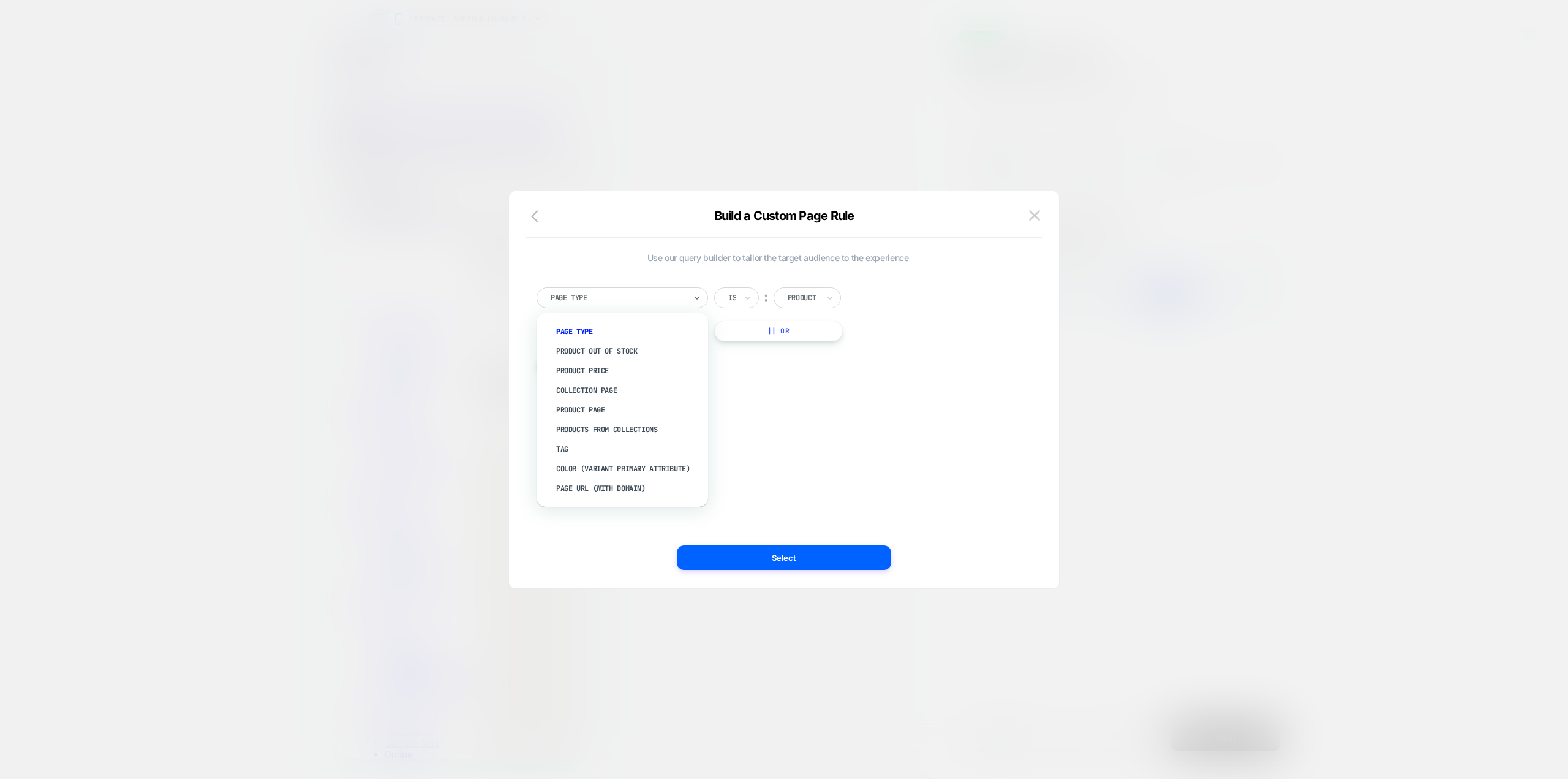
click at [608, 294] on div at bounding box center [618, 297] width 135 height 11
click at [603, 406] on div "Product Page" at bounding box center [628, 410] width 159 height 20
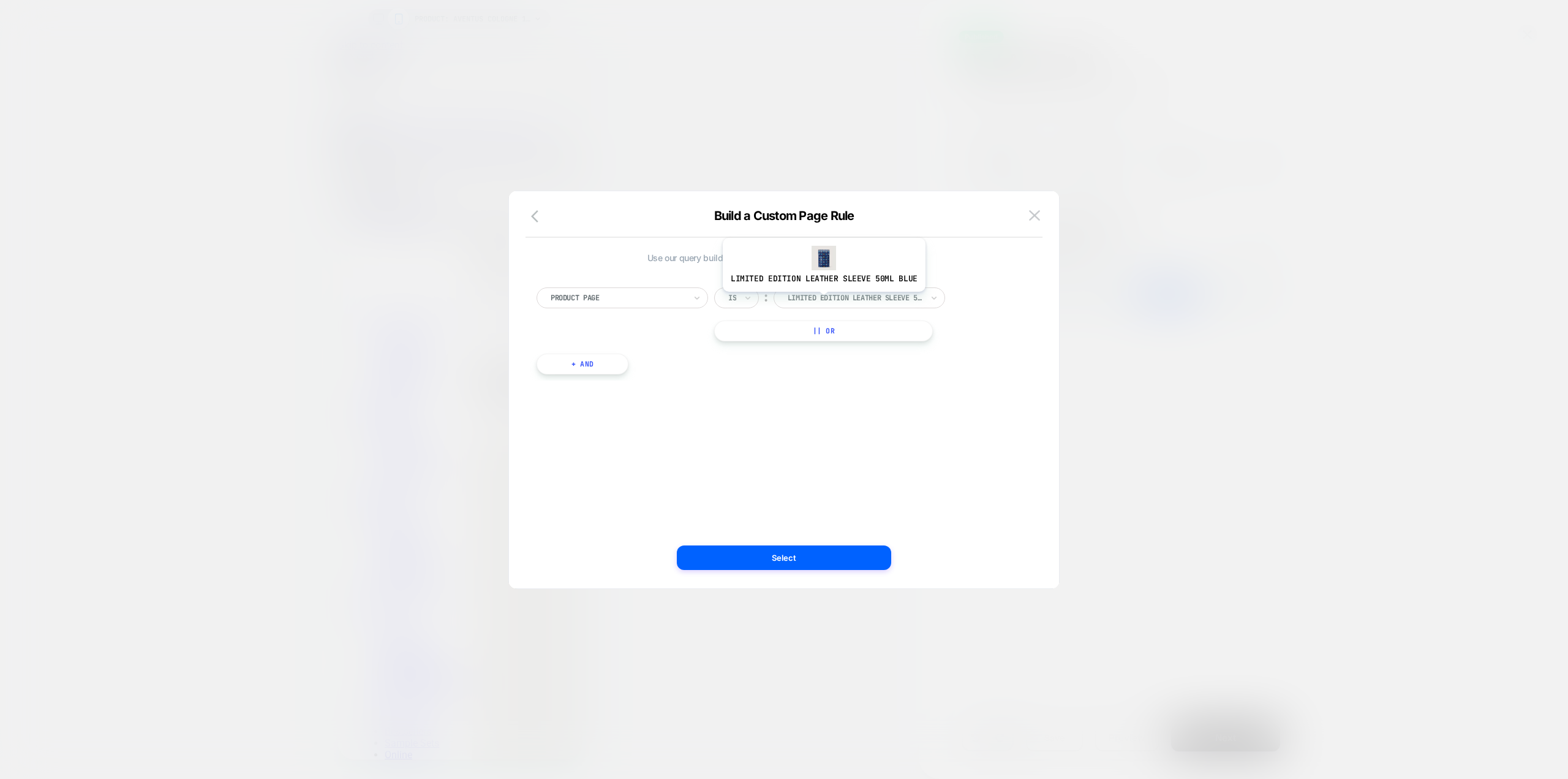
click at [822, 300] on div at bounding box center [855, 297] width 135 height 11
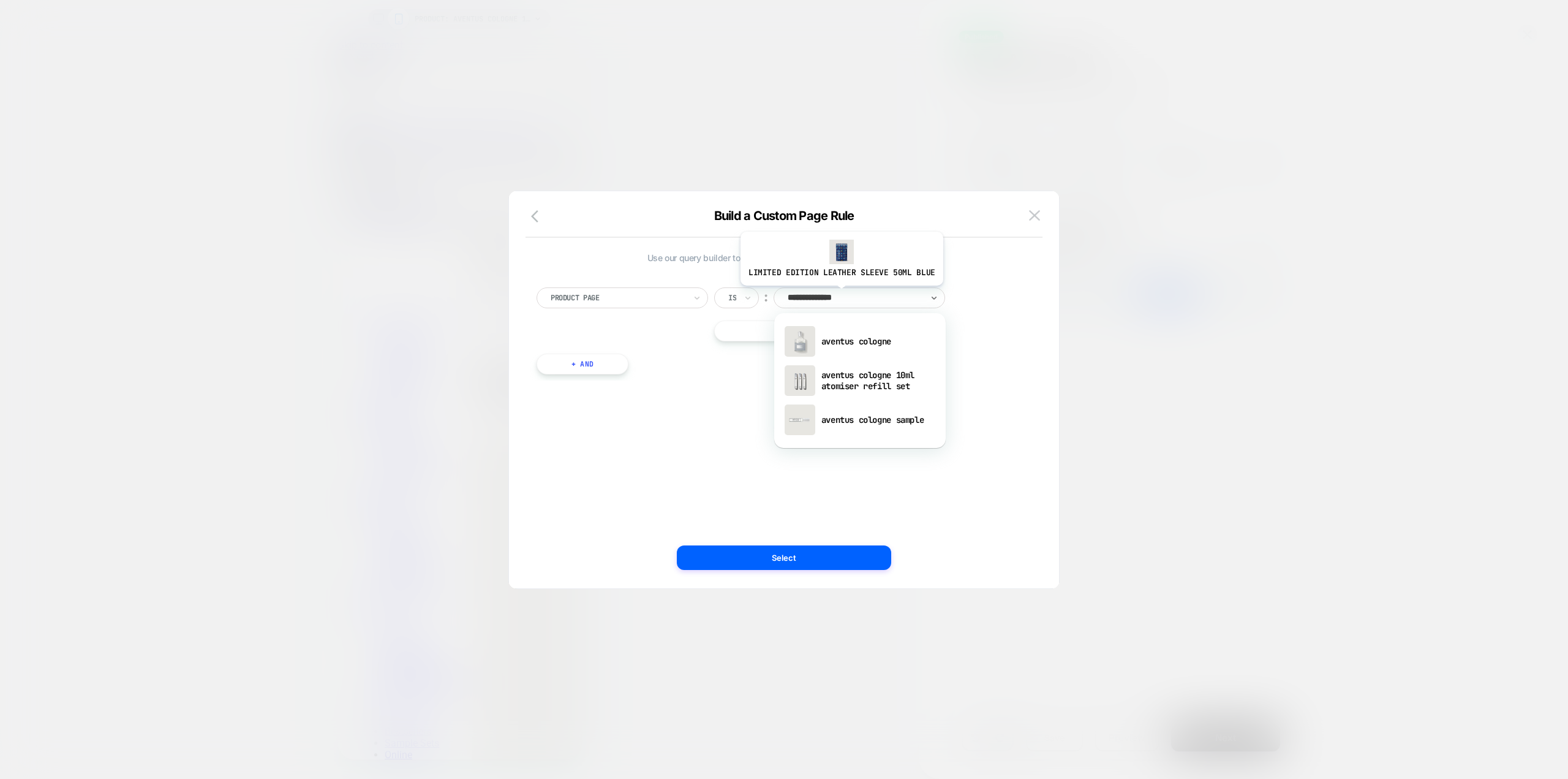
type input "**********"
click at [860, 346] on div "aventus cologne" at bounding box center [860, 341] width 159 height 39
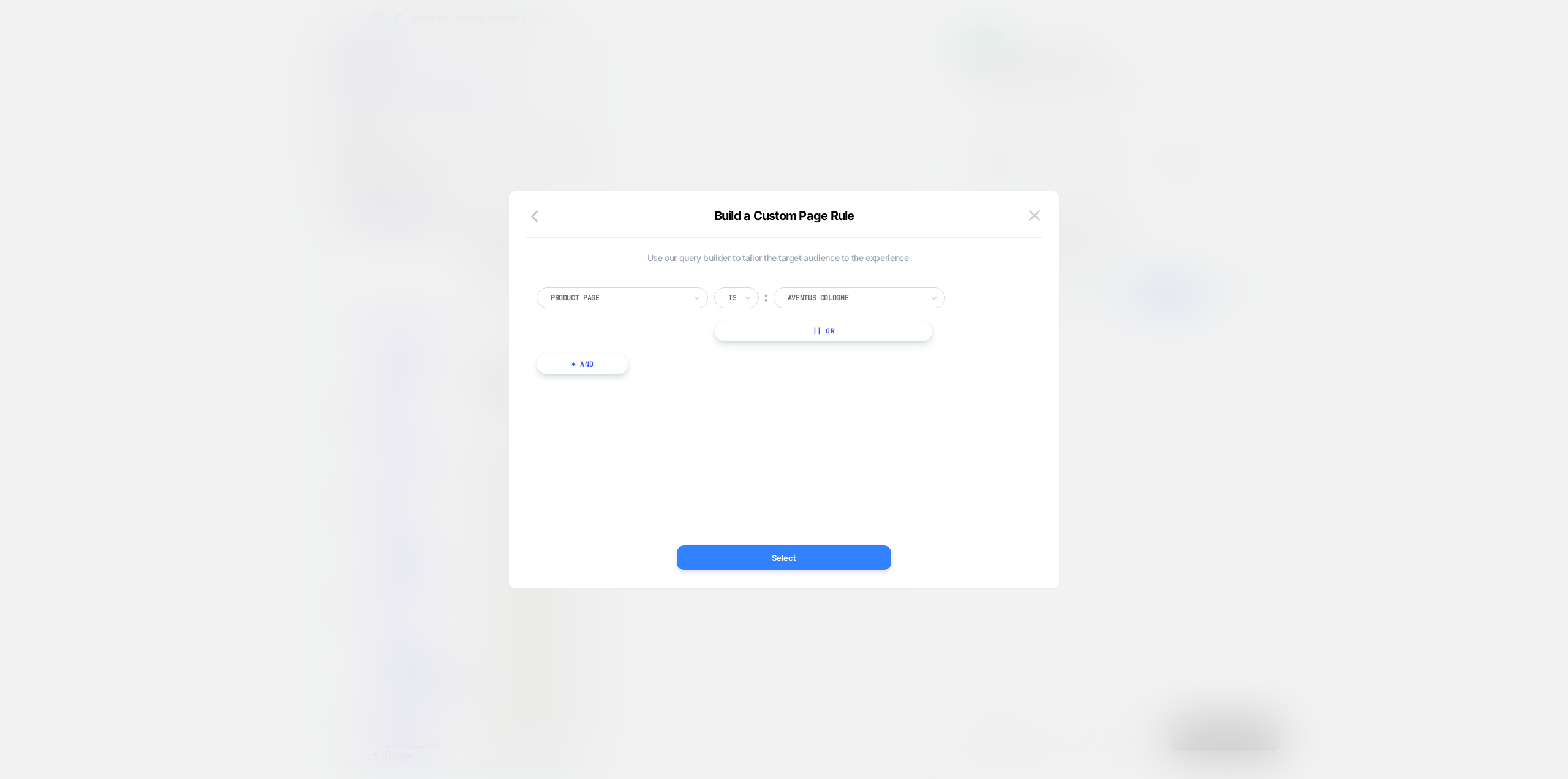
click at [829, 555] on button "Select" at bounding box center [784, 558] width 214 height 24
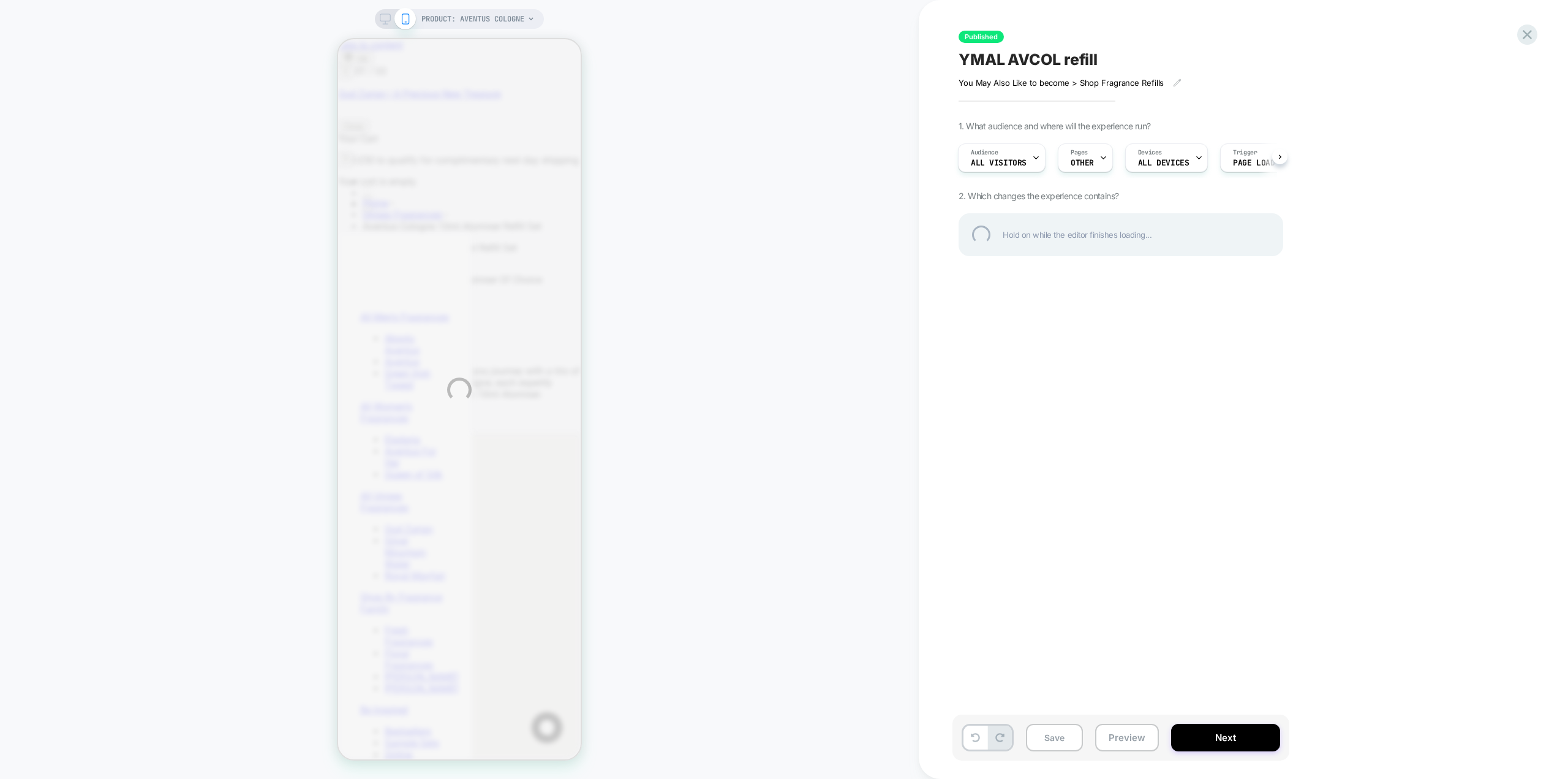
click at [1092, 158] on div "PRODUCT: Aventus Cologne PRODUCT: Aventus Cologne Published YMAL AVCOL refill Y…" at bounding box center [784, 389] width 1568 height 779
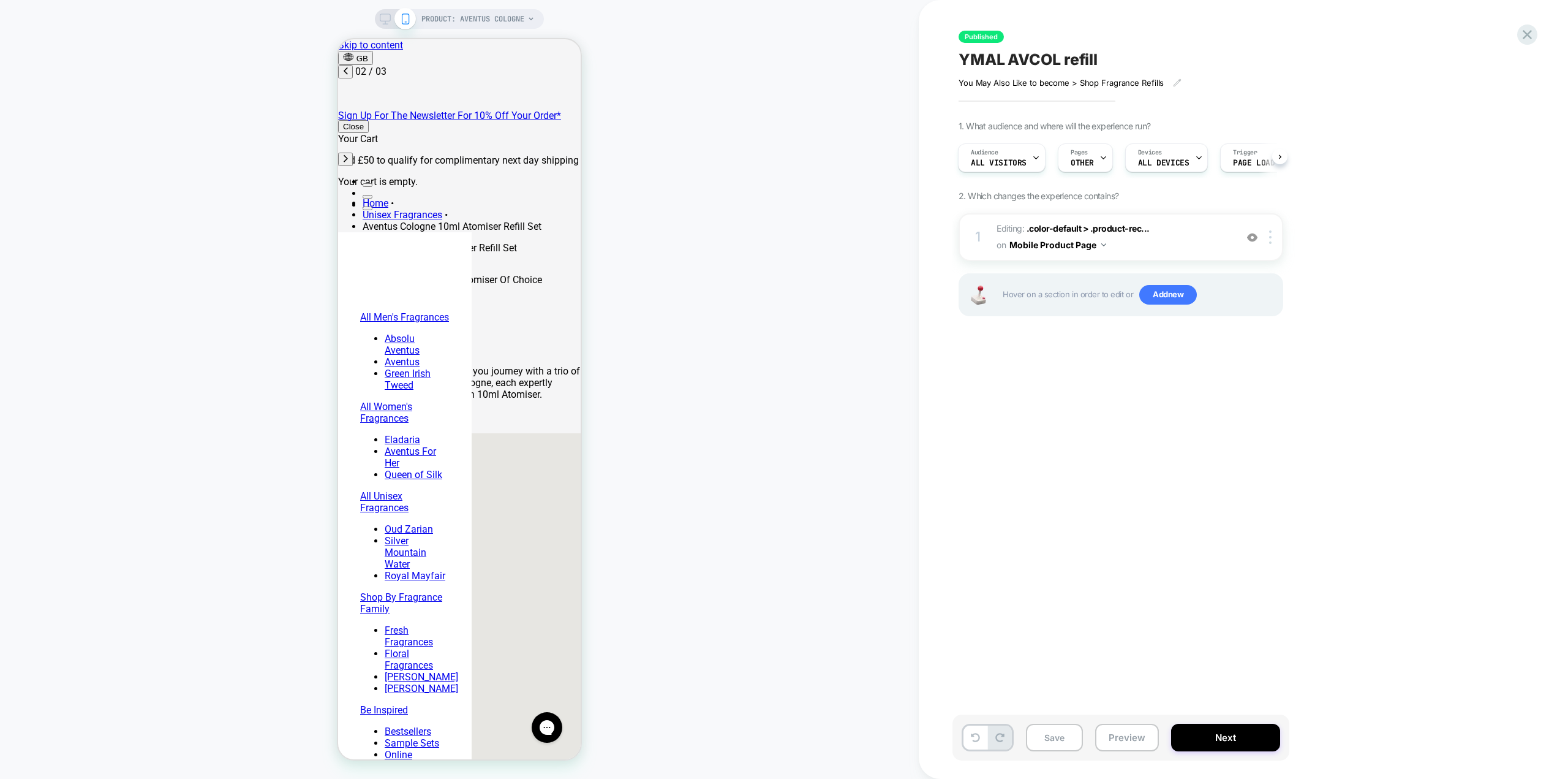
click at [1092, 158] on div "Pages OTHER" at bounding box center [1081, 158] width 48 height 28
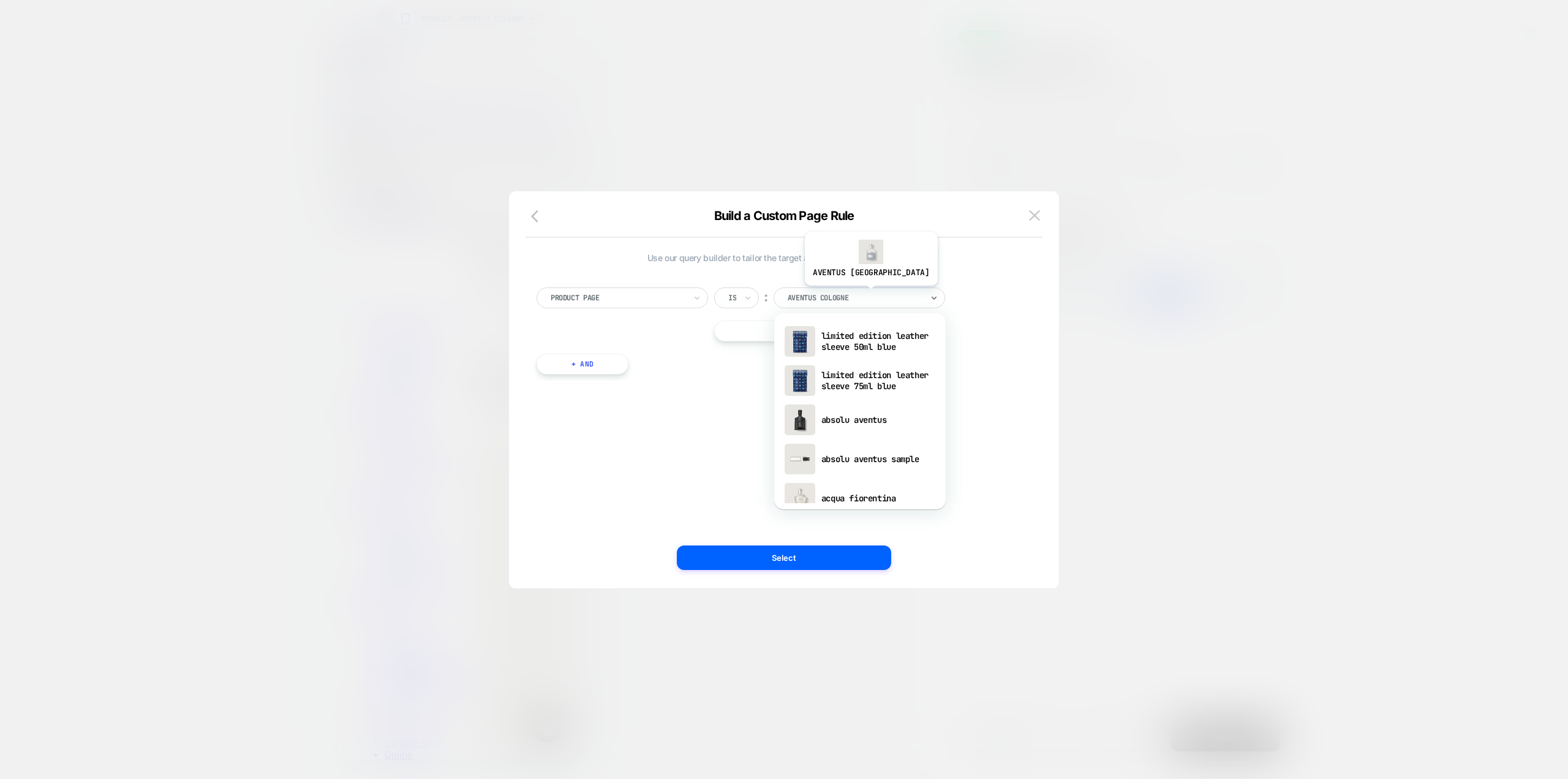
click at [847, 295] on div at bounding box center [855, 297] width 135 height 11
type input "**********"
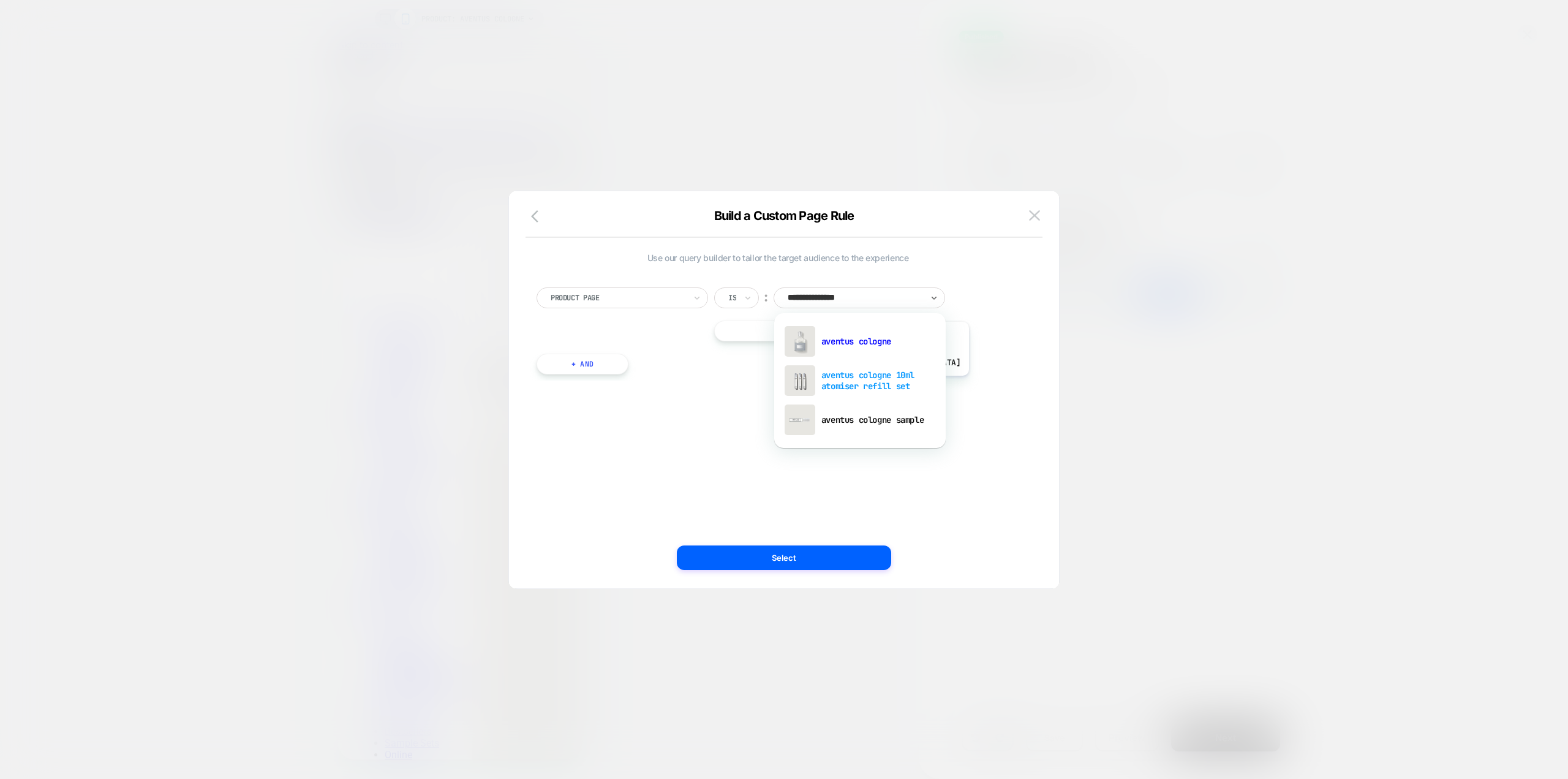
scroll to position [0, 387]
click at [878, 385] on div "aventus cologne 10ml atomiser refill set" at bounding box center [860, 380] width 159 height 39
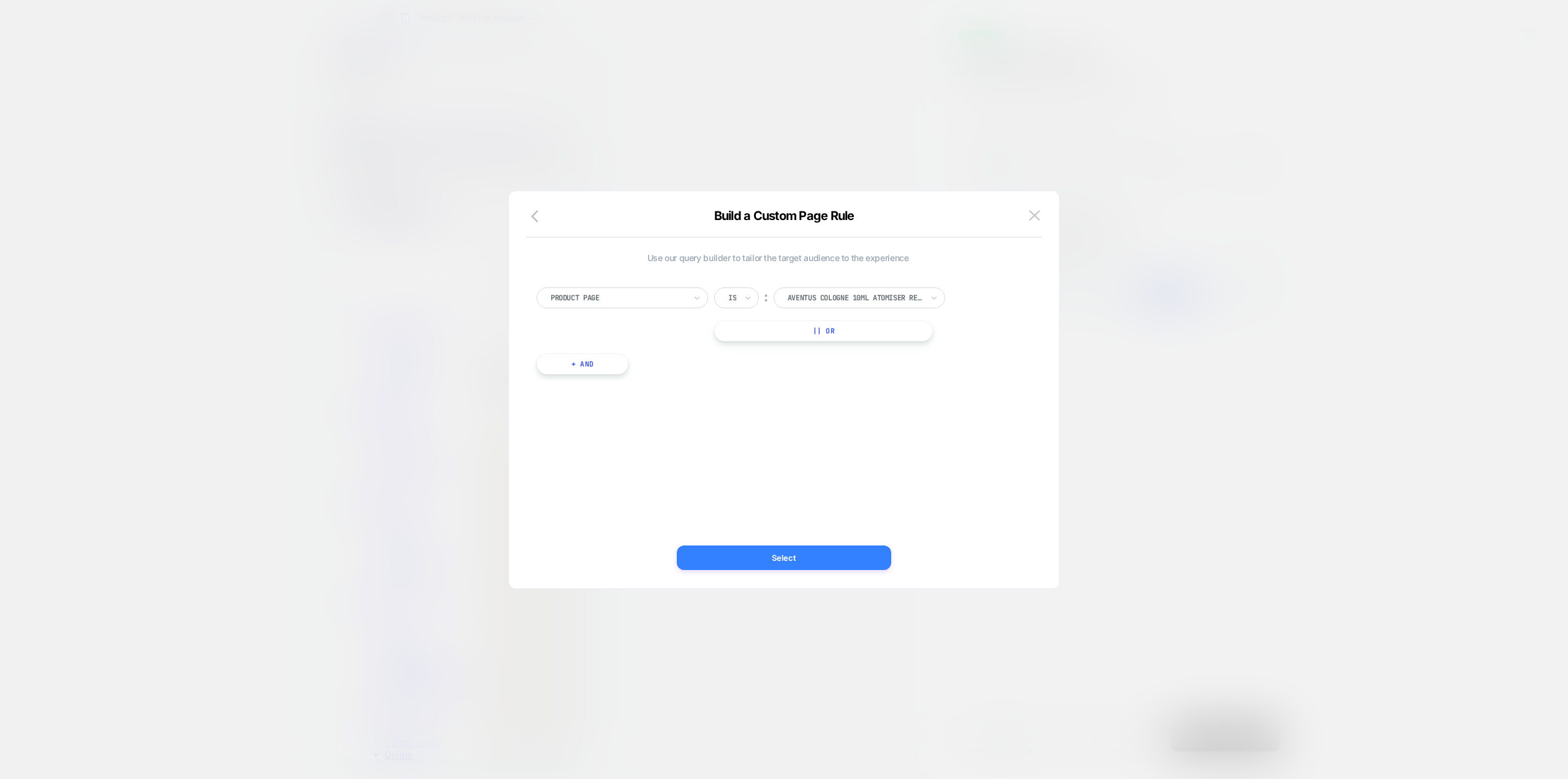
scroll to position [0, 0]
click at [822, 551] on button "Select" at bounding box center [784, 558] width 214 height 24
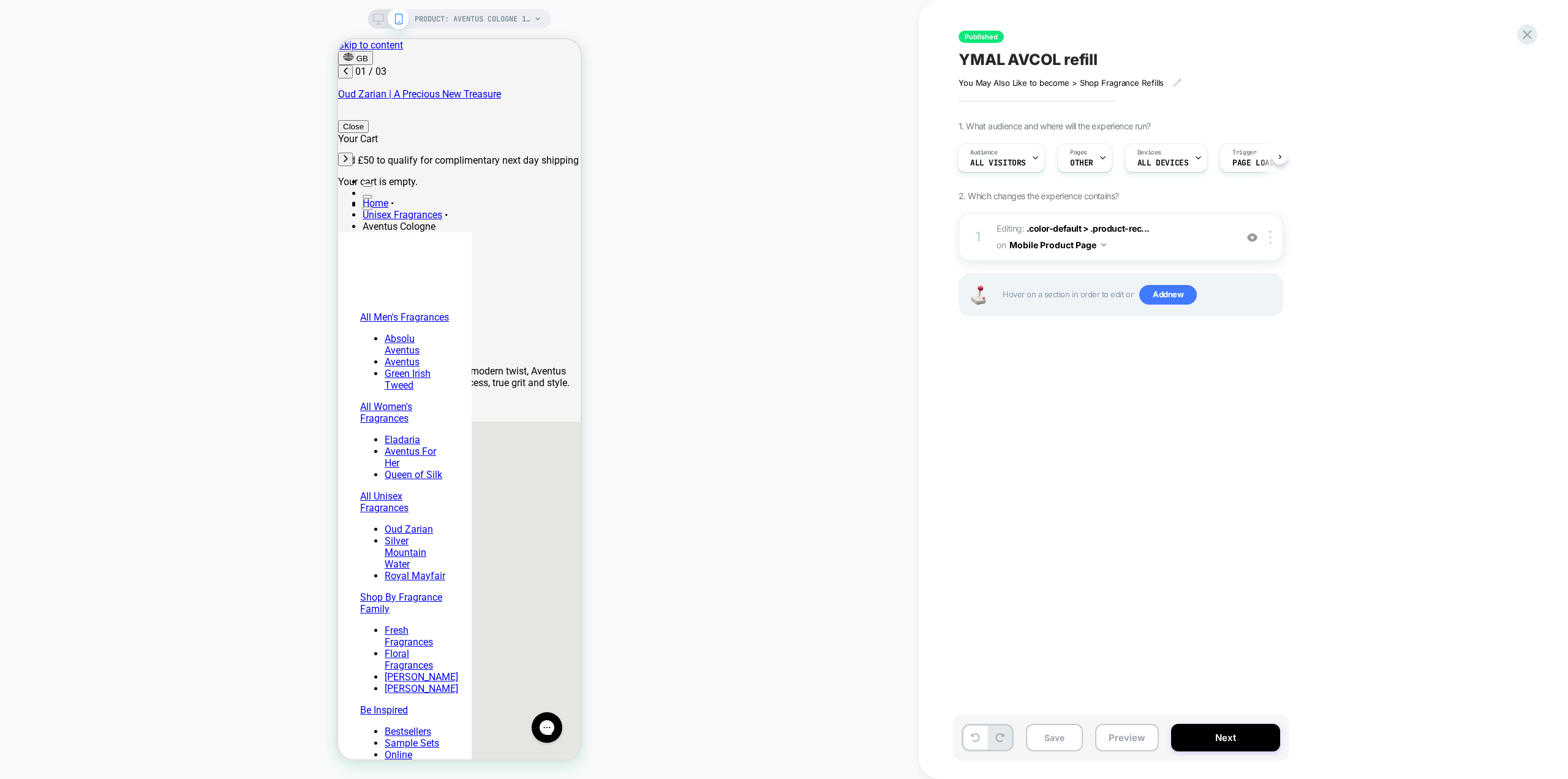
scroll to position [0, 2]
click at [1234, 731] on button "Next" at bounding box center [1226, 737] width 109 height 28
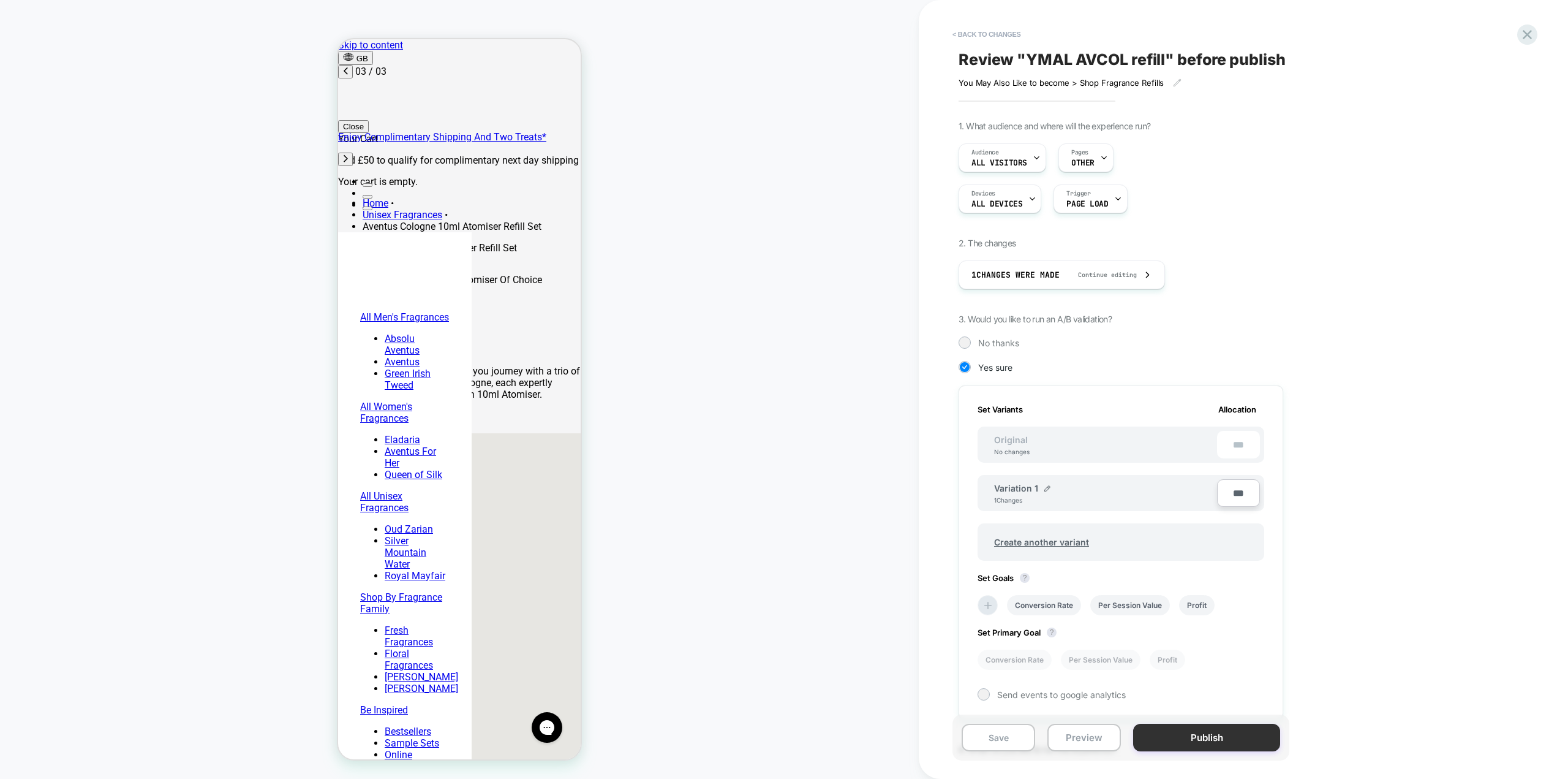
scroll to position [0, 0]
click at [1224, 739] on button "Publish" at bounding box center [1207, 737] width 147 height 28
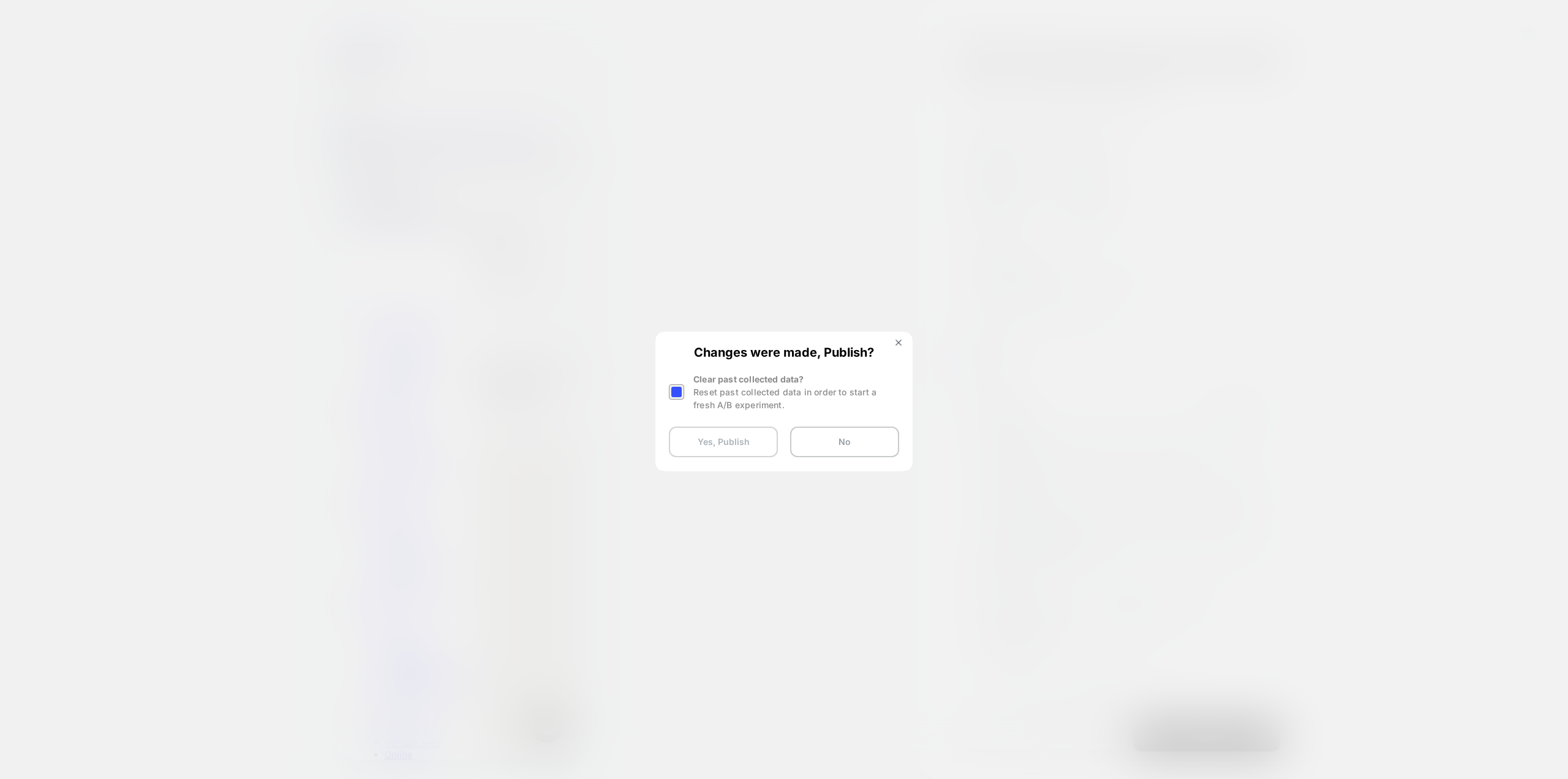
click at [761, 441] on button "Yes, Publish" at bounding box center [723, 441] width 109 height 30
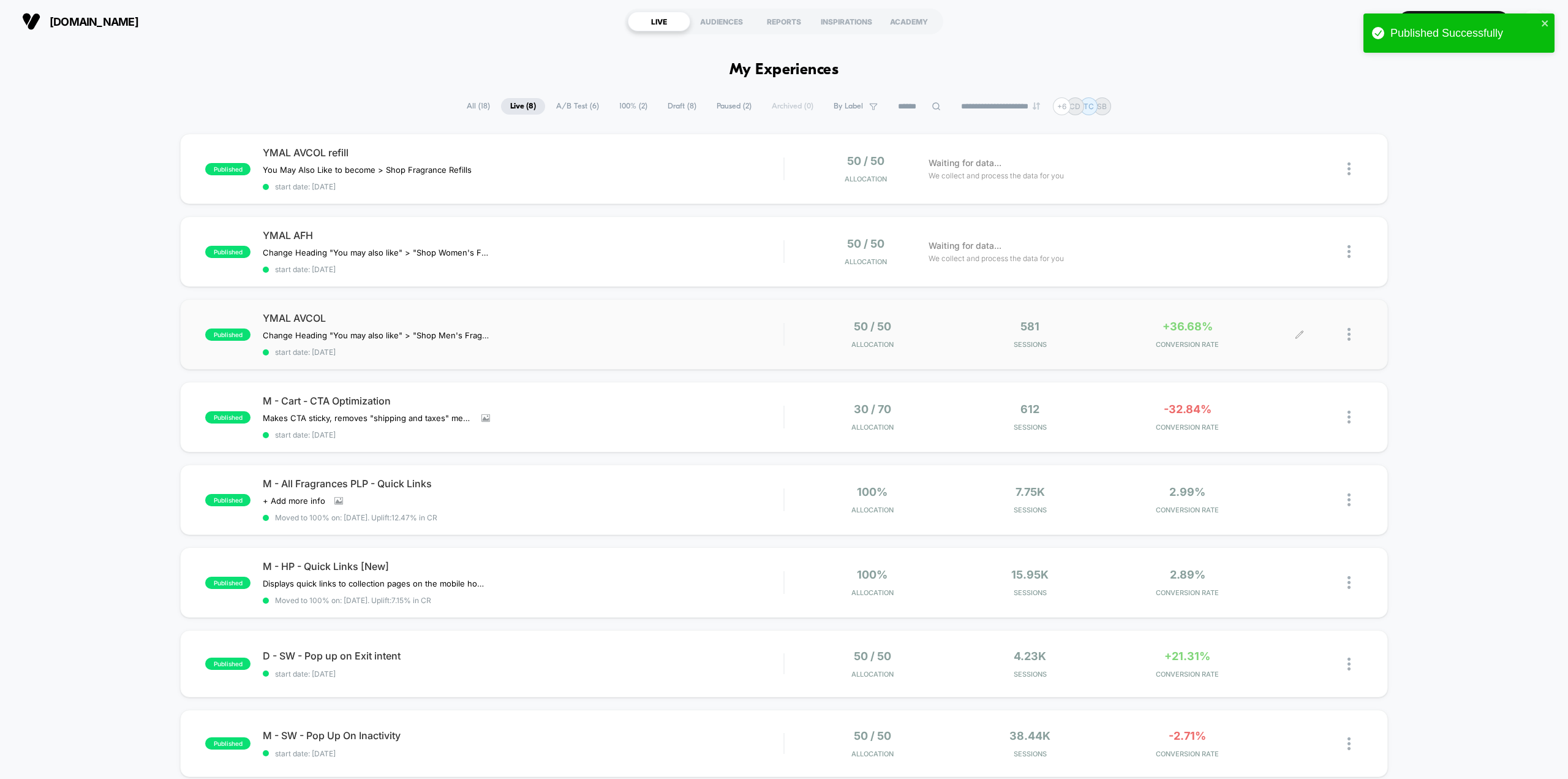
click at [1298, 335] on icon at bounding box center [1299, 334] width 10 height 10
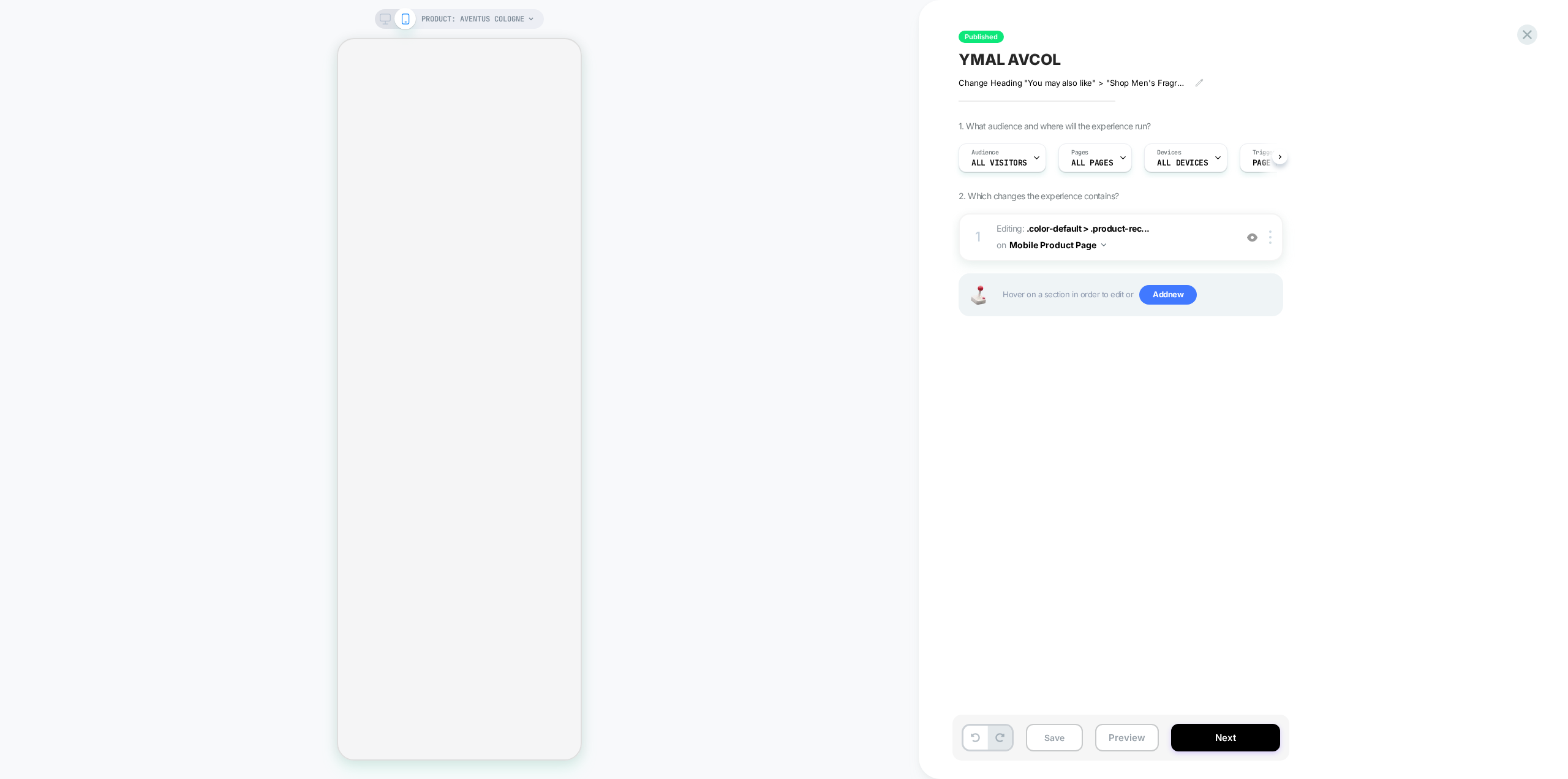
scroll to position [0, 1]
click at [1111, 155] on div "Pages ALL PAGES" at bounding box center [1091, 158] width 67 height 28
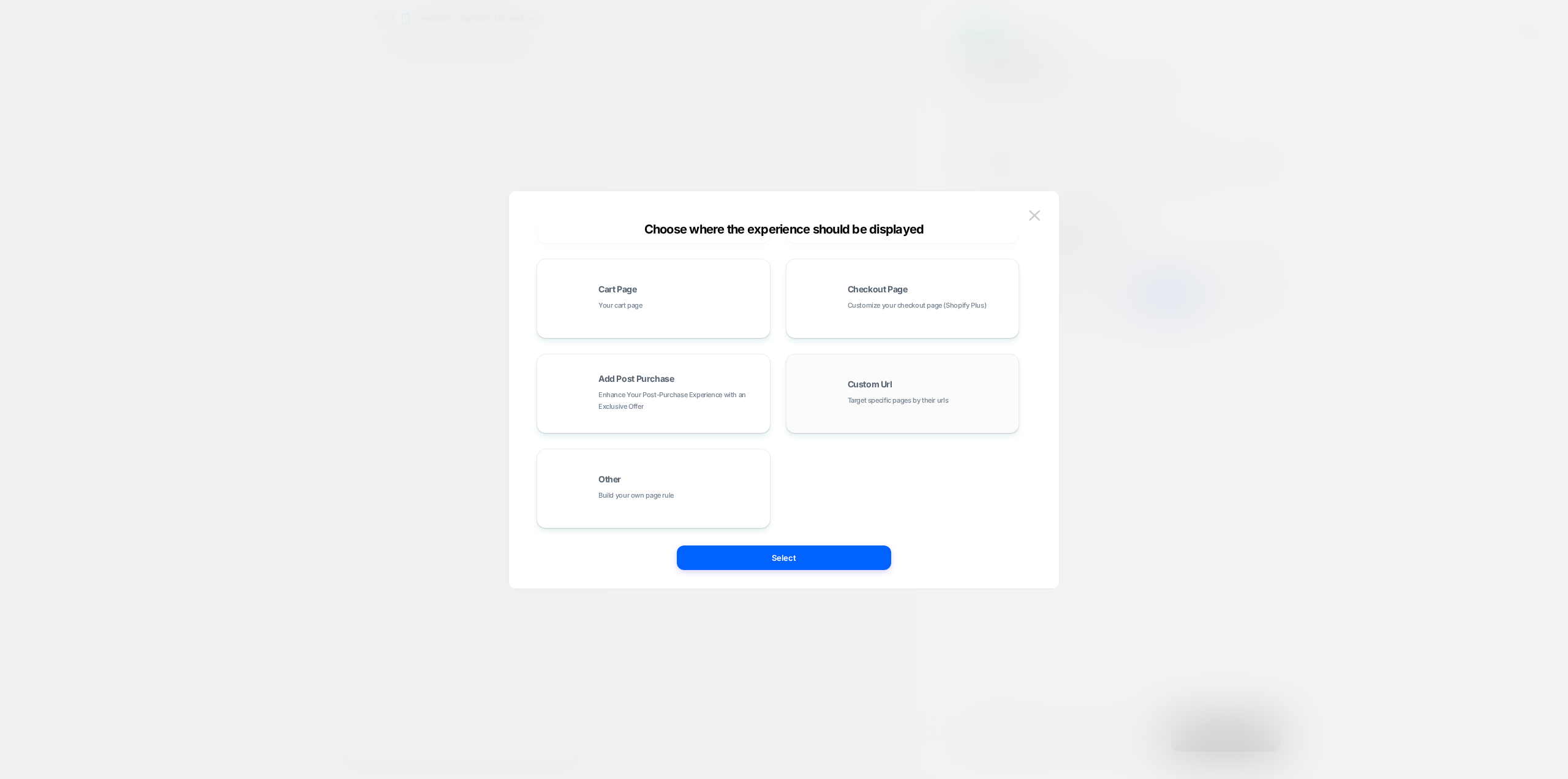
scroll to position [61, 0]
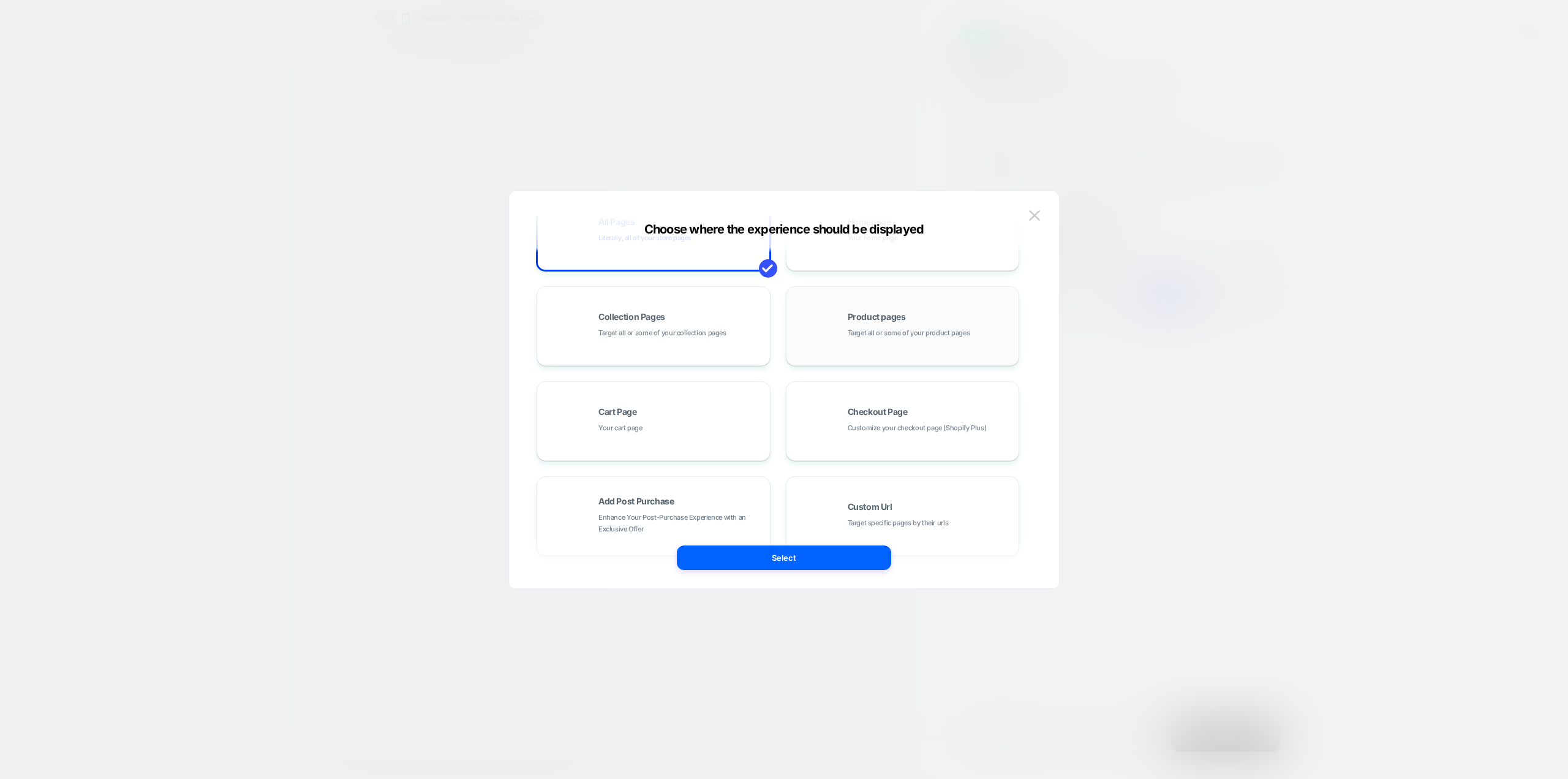
click at [921, 308] on div "Product pages Target all or some of your product pages" at bounding box center [902, 326] width 220 height 67
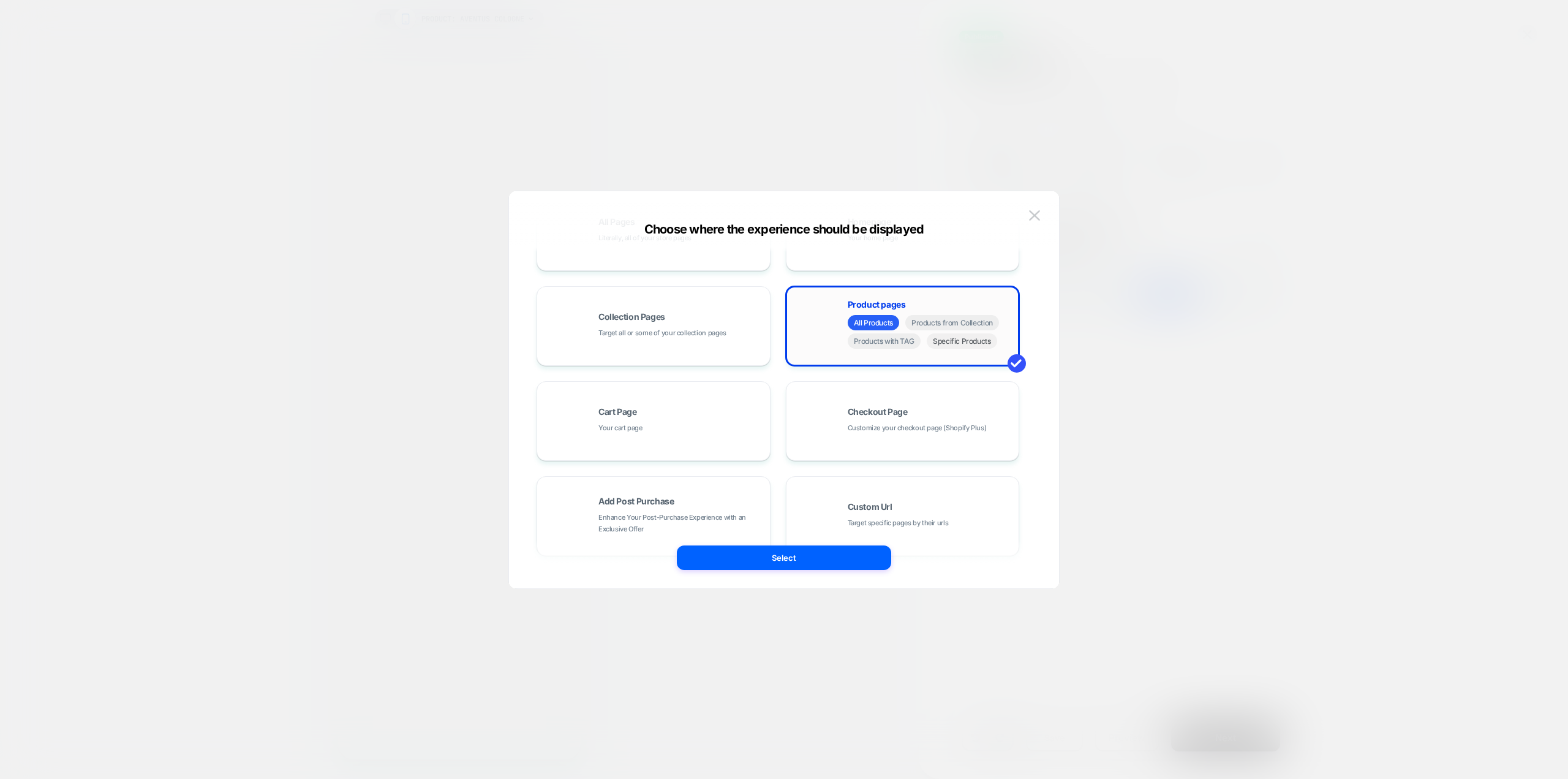
click at [967, 343] on span "Specific Products" at bounding box center [961, 341] width 70 height 16
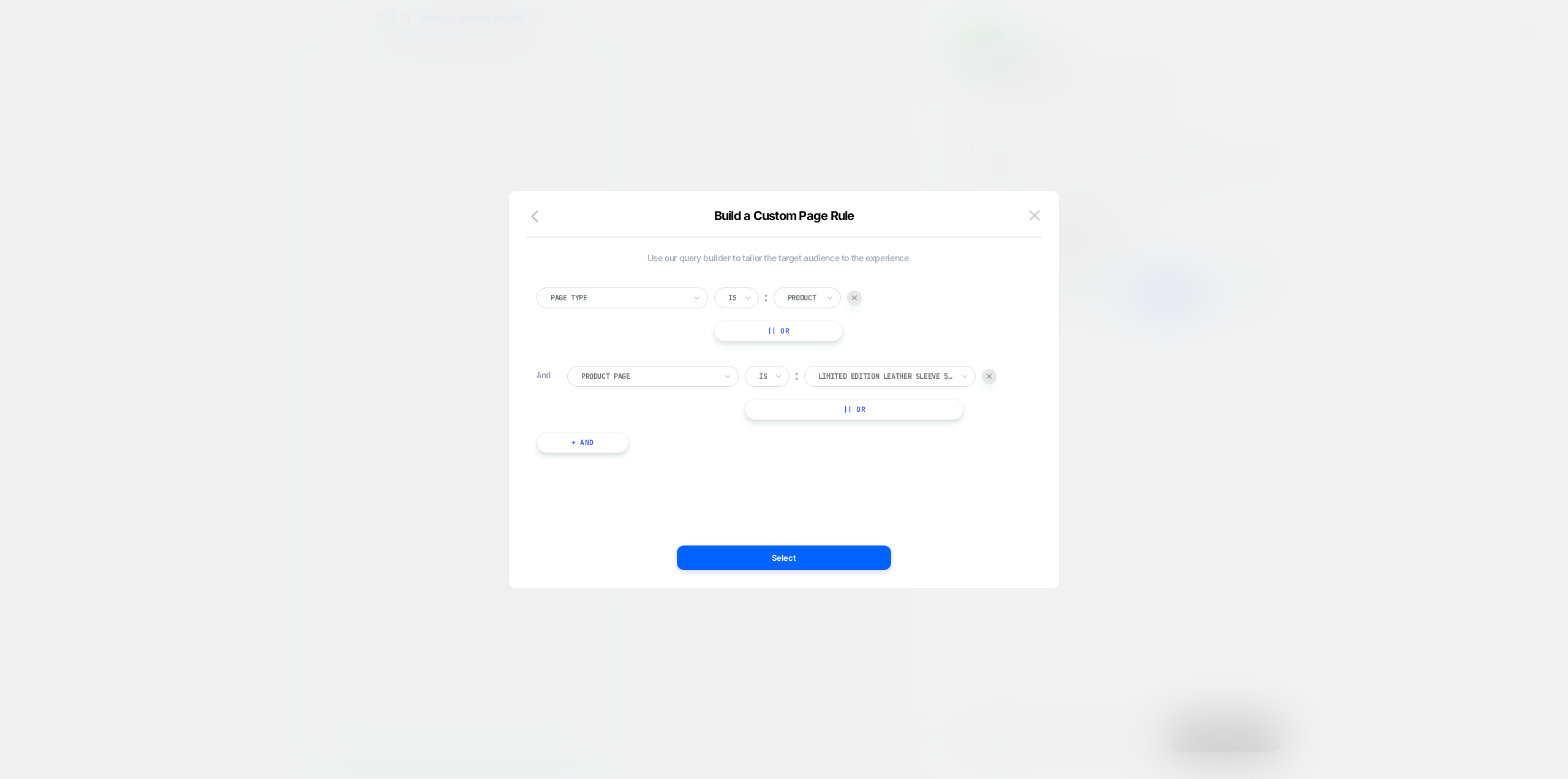
scroll to position [0, 0]
click at [985, 376] on div at bounding box center [989, 376] width 15 height 15
click at [649, 297] on div at bounding box center [618, 297] width 135 height 11
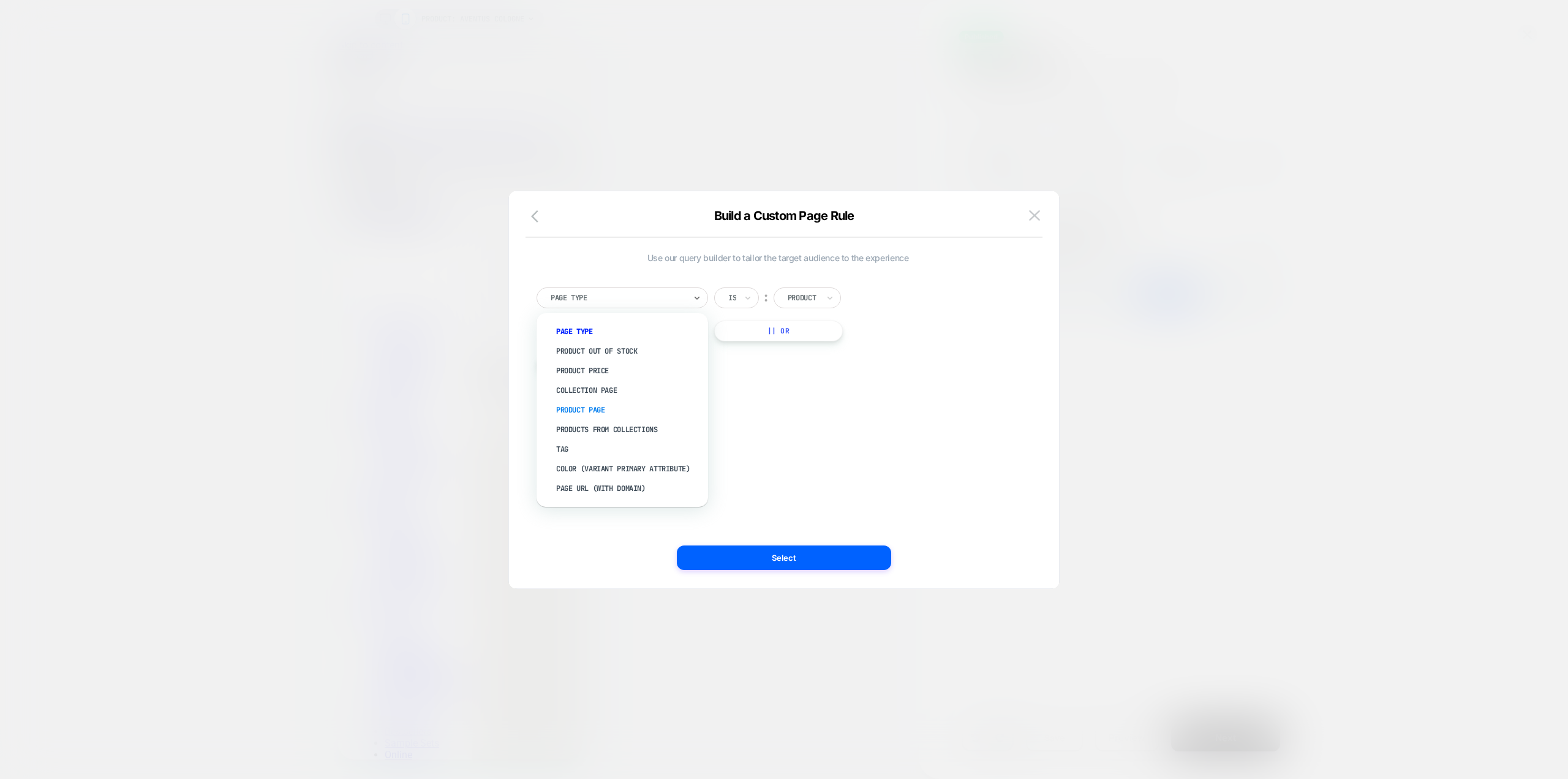
click at [621, 405] on div "Product Page" at bounding box center [628, 410] width 159 height 20
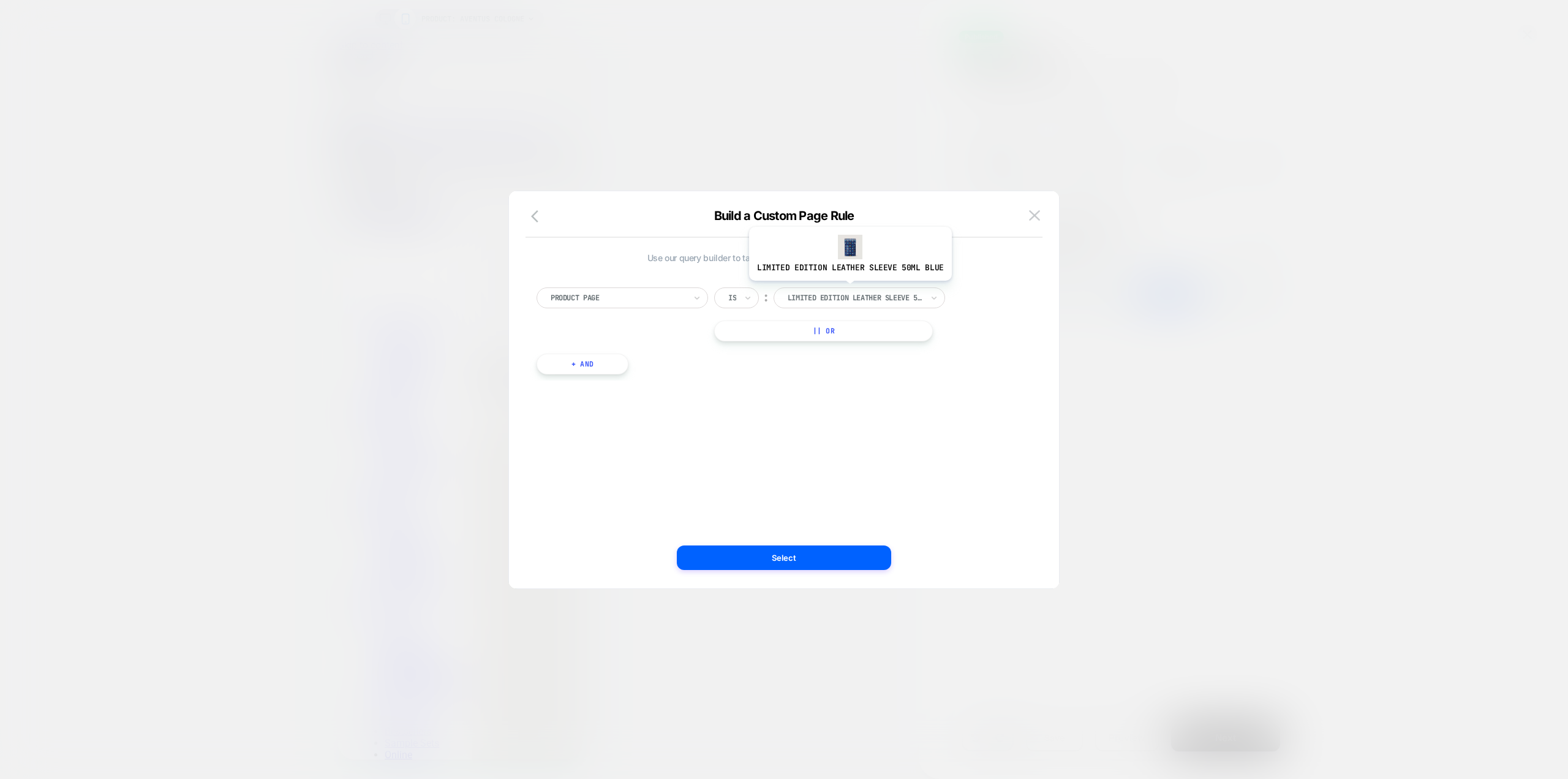
click at [850, 290] on div "limited edition leather sleeve 50ml blue" at bounding box center [859, 297] width 171 height 21
type input "**********"
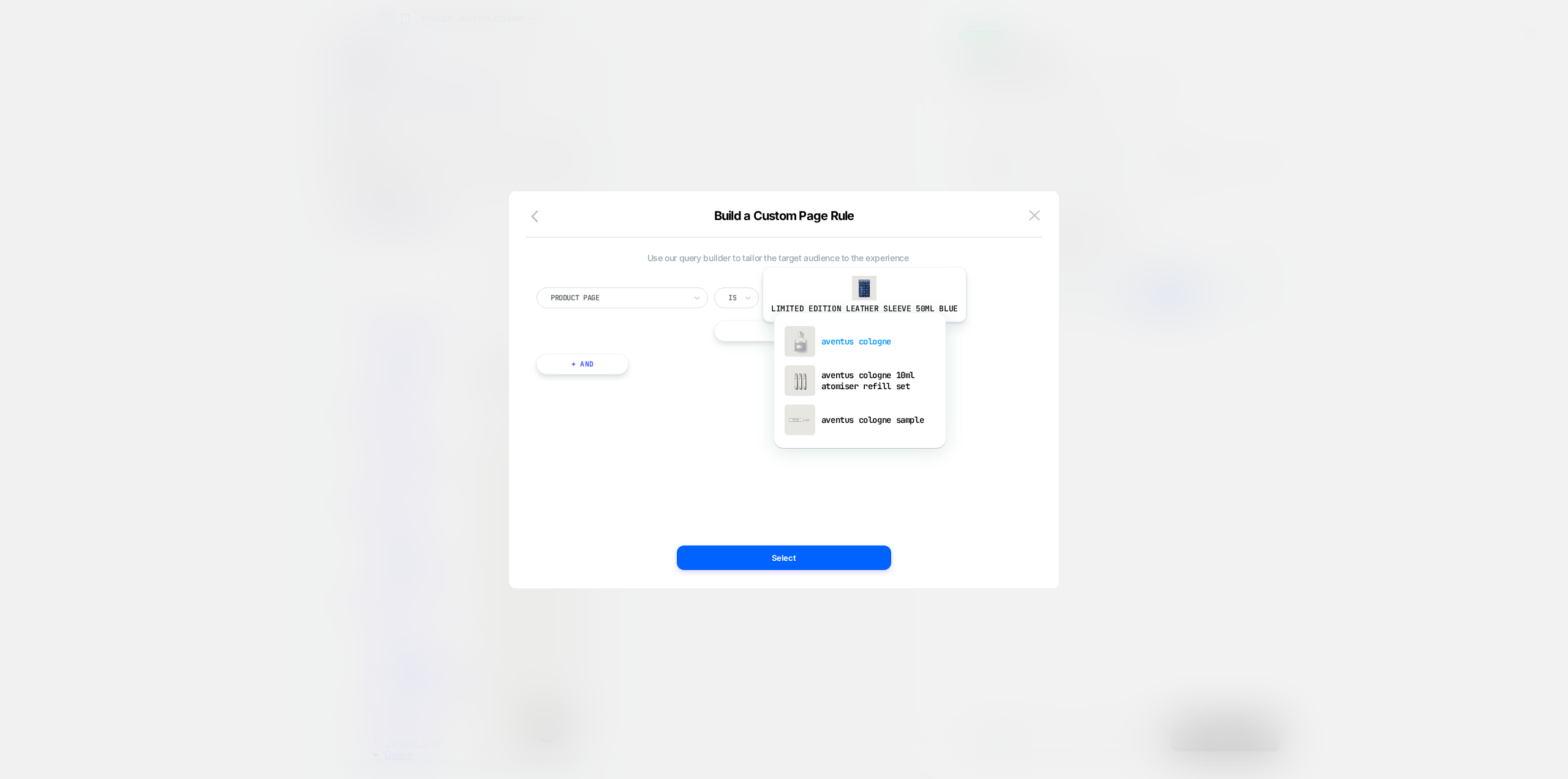
click at [862, 331] on div "aventus cologne" at bounding box center [860, 341] width 159 height 39
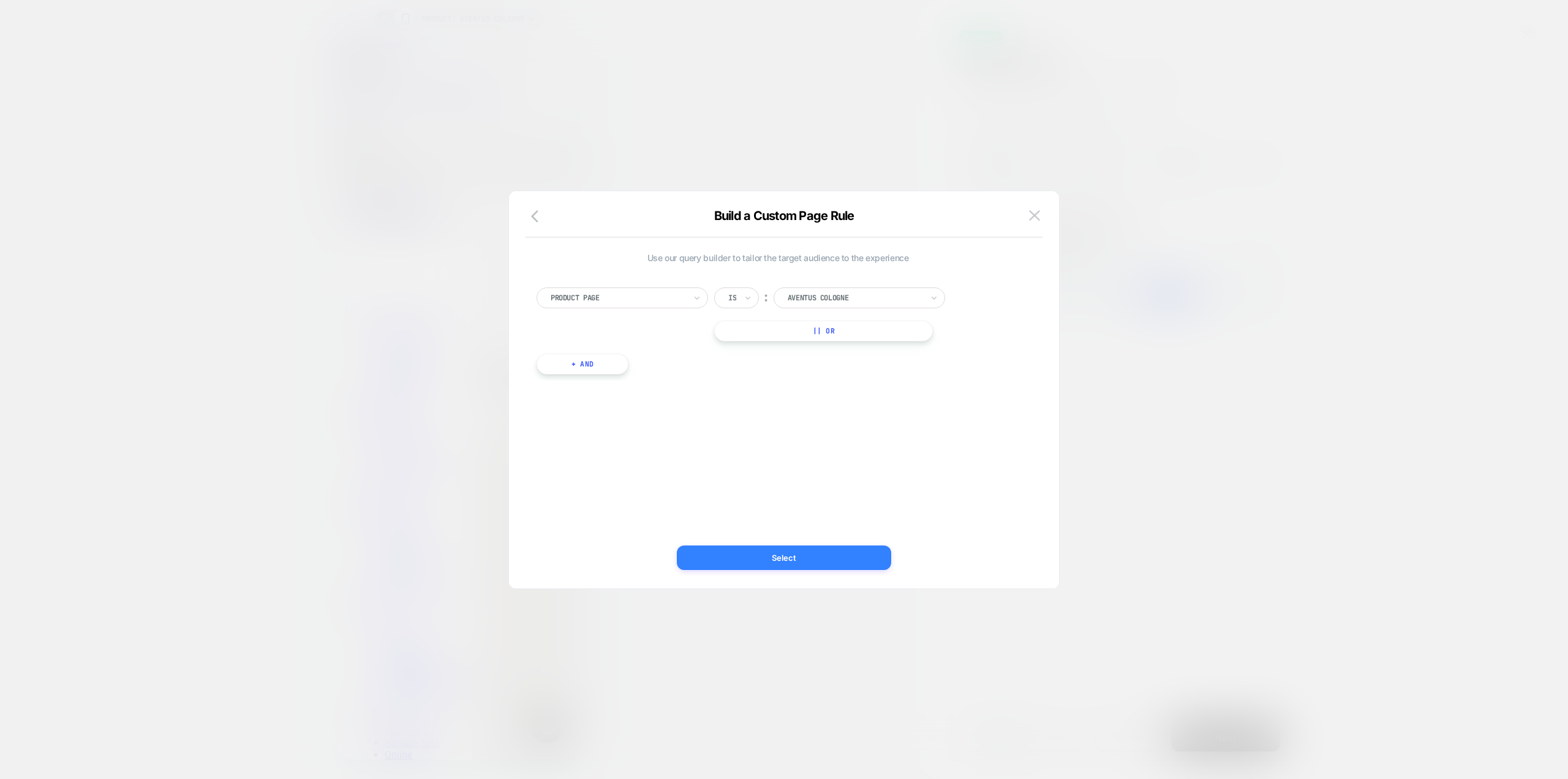
click at [813, 565] on button "Select" at bounding box center [784, 558] width 214 height 24
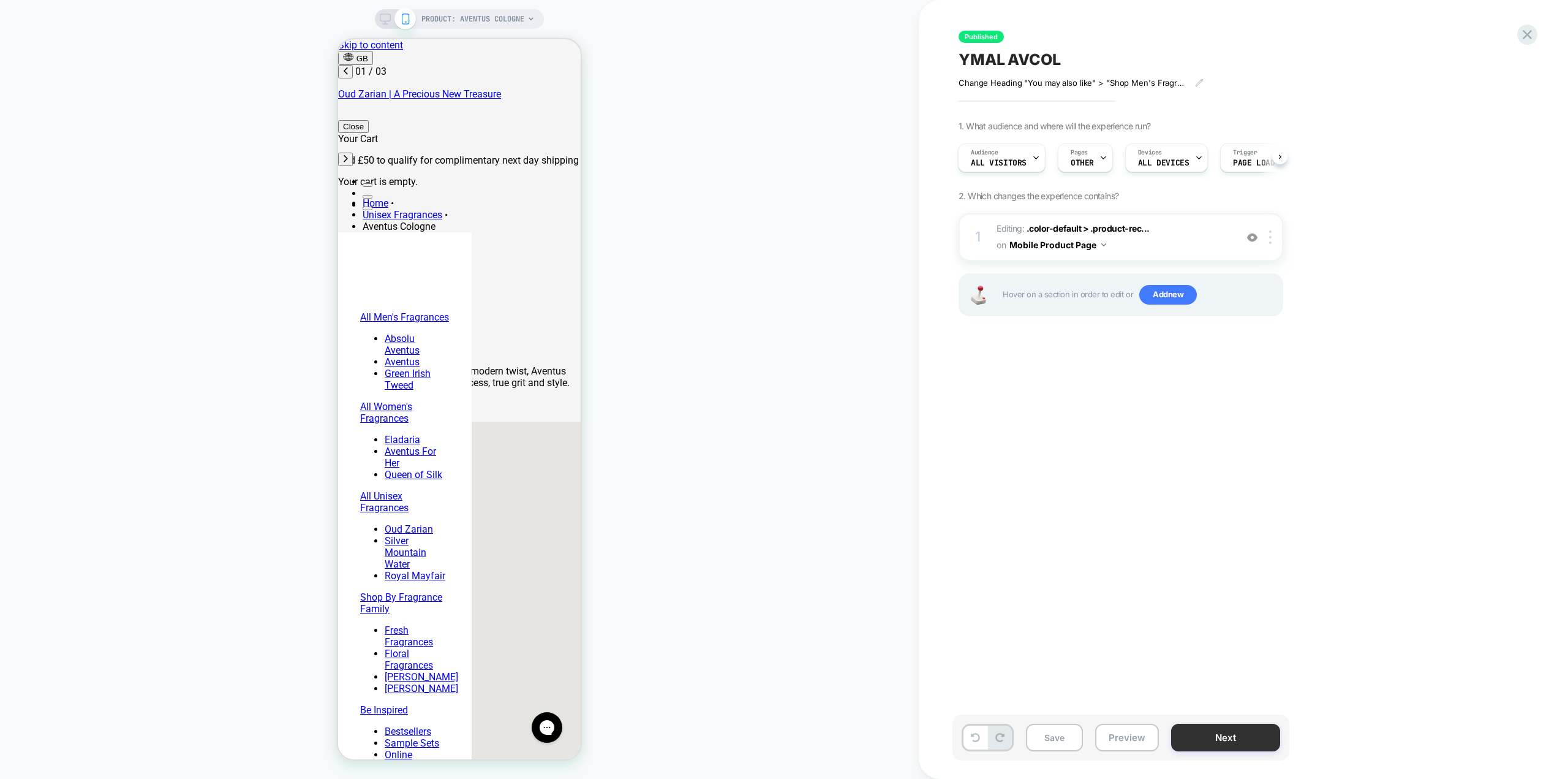
click at [1222, 740] on button "Next" at bounding box center [1226, 737] width 109 height 28
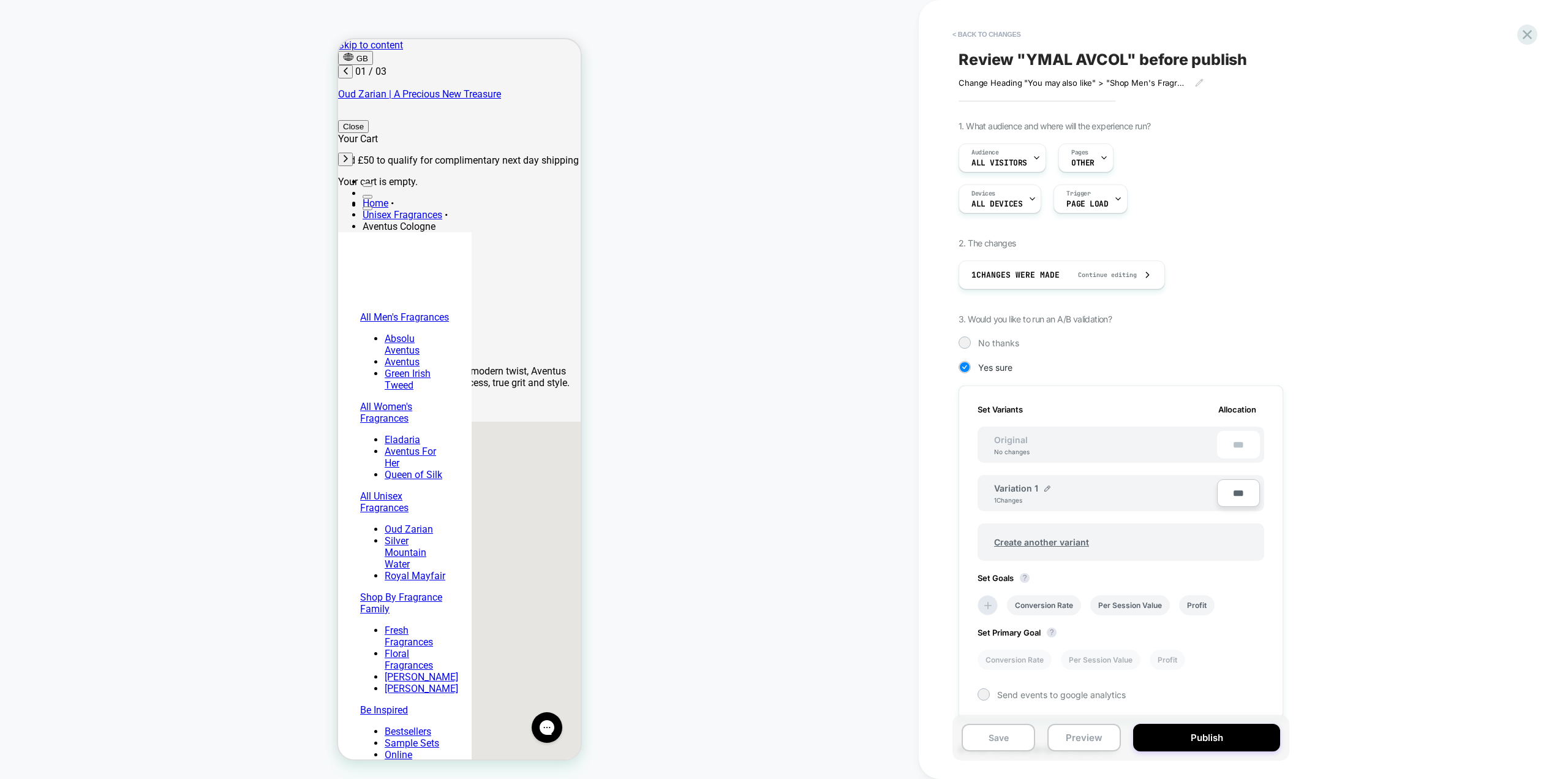
click at [1222, 740] on button "Publish" at bounding box center [1207, 737] width 147 height 28
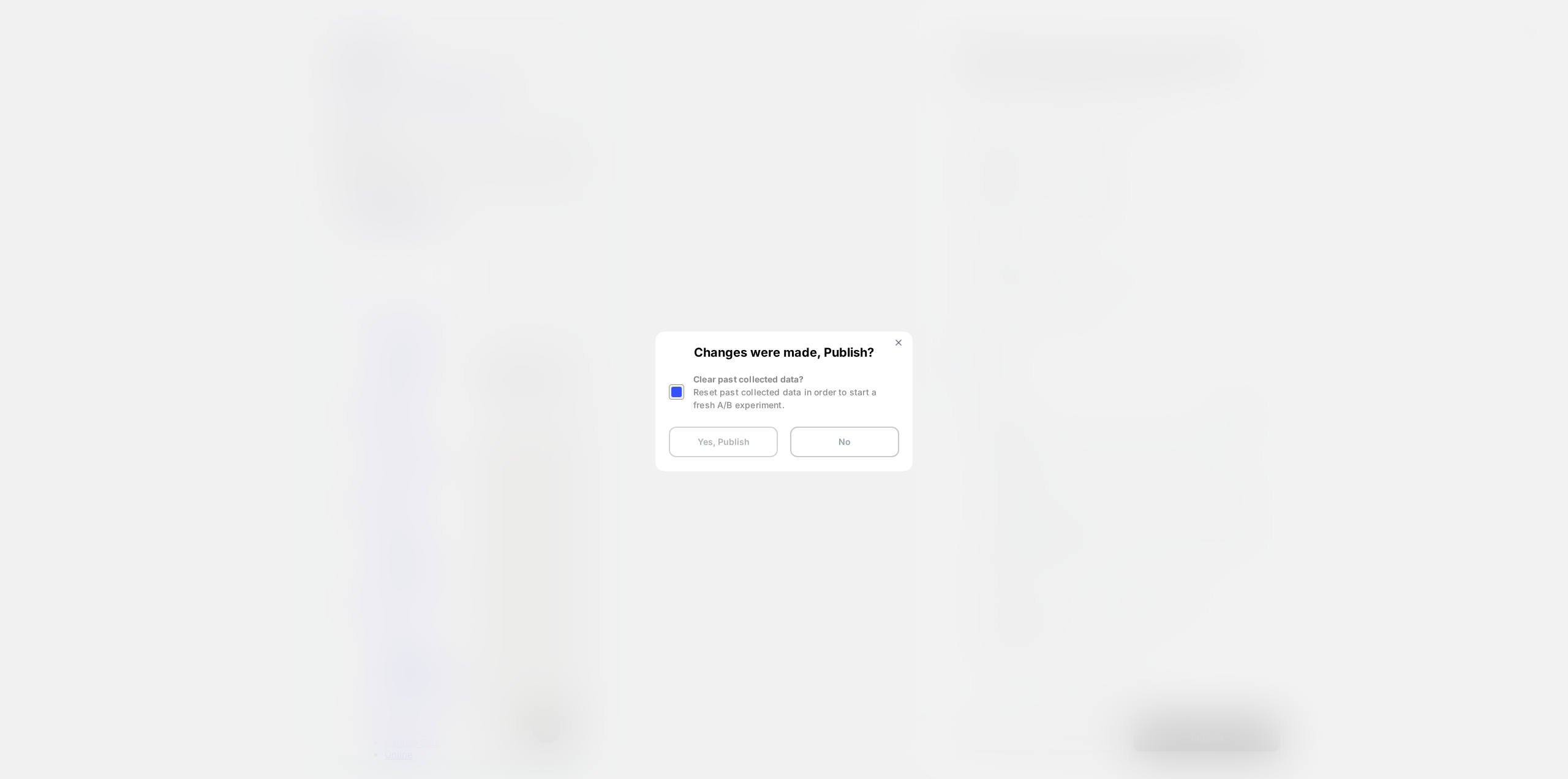
click at [740, 444] on button "Yes, Publish" at bounding box center [723, 441] width 109 height 30
